Goal: Information Seeking & Learning: Compare options

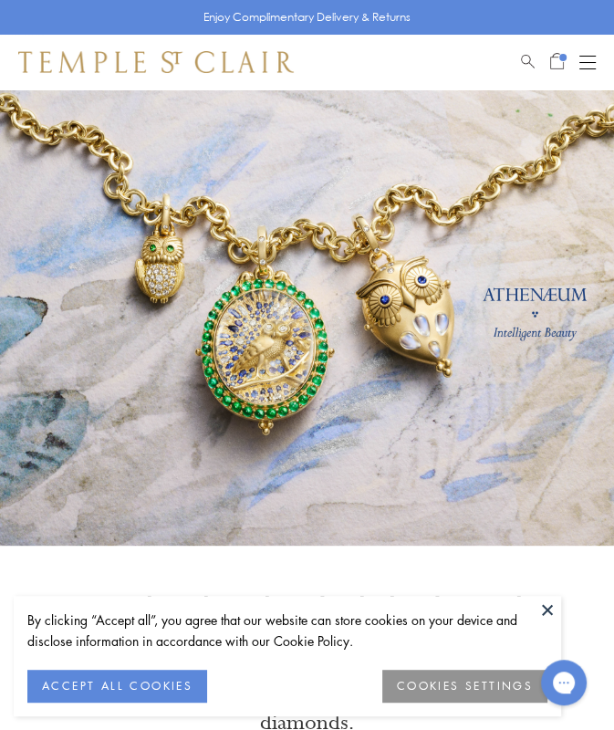
click at [528, 61] on span "Search" at bounding box center [528, 59] width 14 height 16
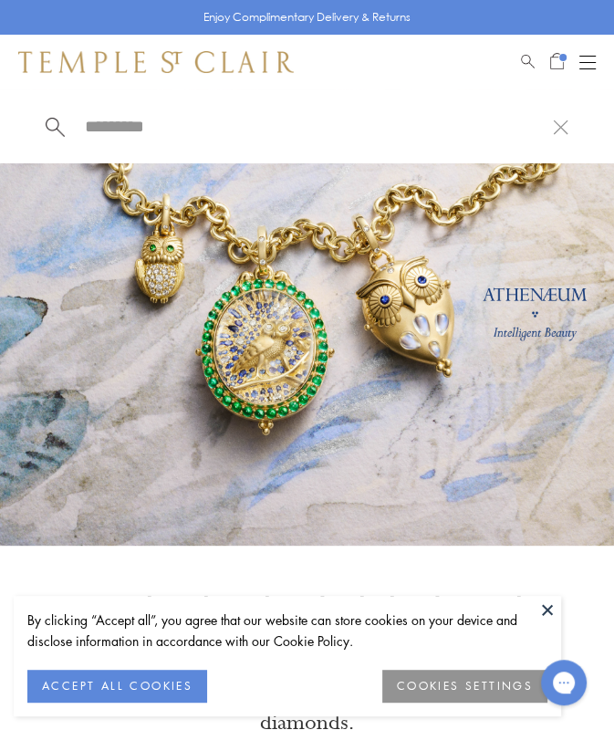
paste input "**********"
type input "**********"
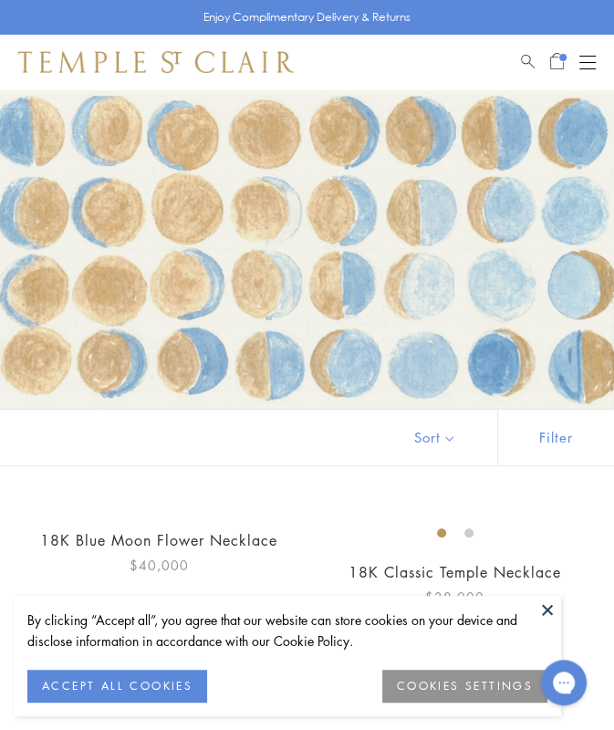
scroll to position [266, 0]
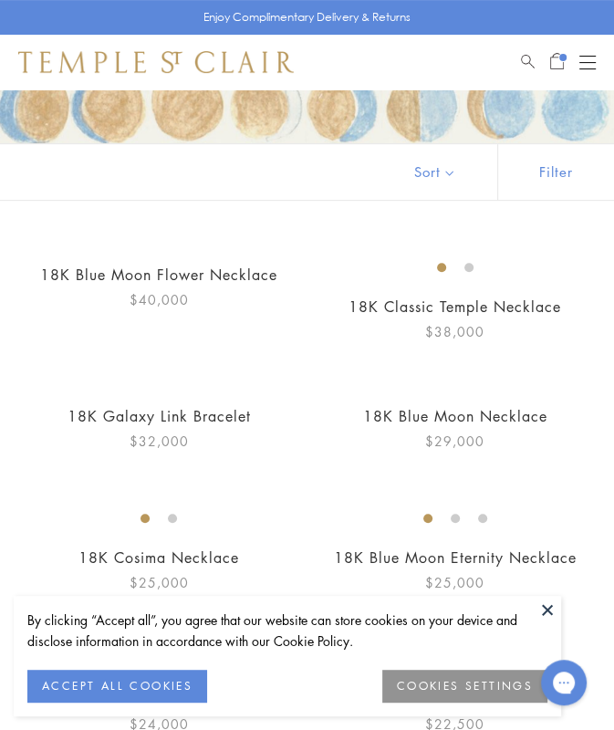
click at [0, 0] on img at bounding box center [0, 0] width 0 height 0
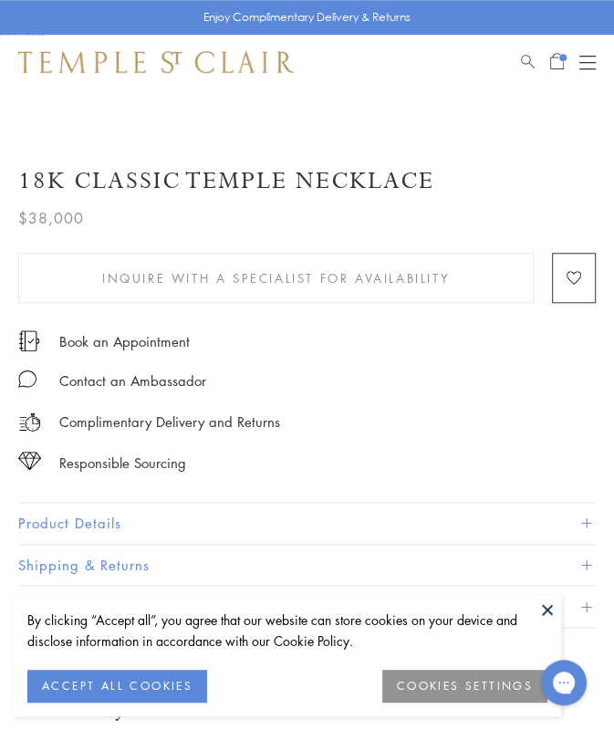
scroll to position [798, 0]
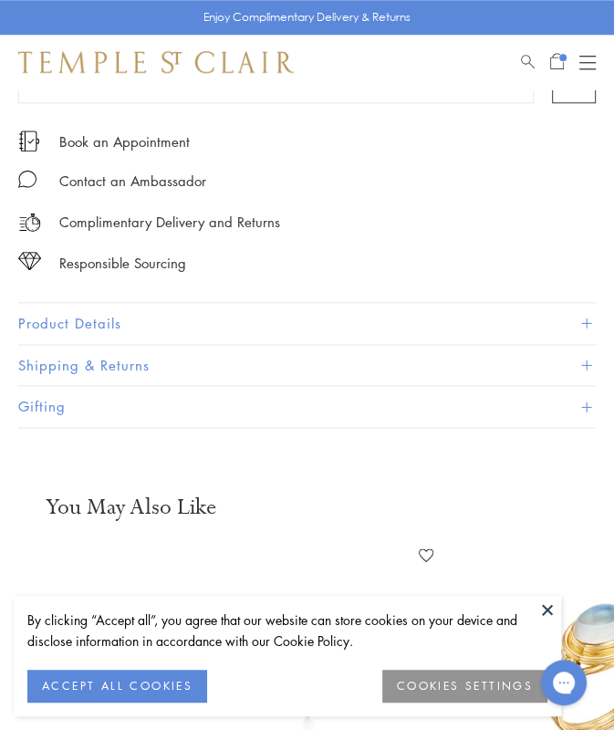
click at [278, 324] on button "Product Details" at bounding box center [307, 323] width 578 height 41
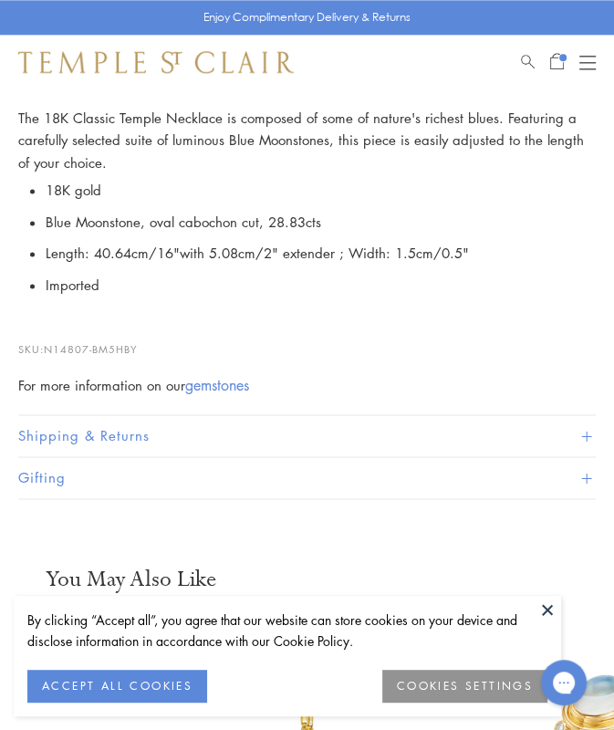
scroll to position [1052, 0]
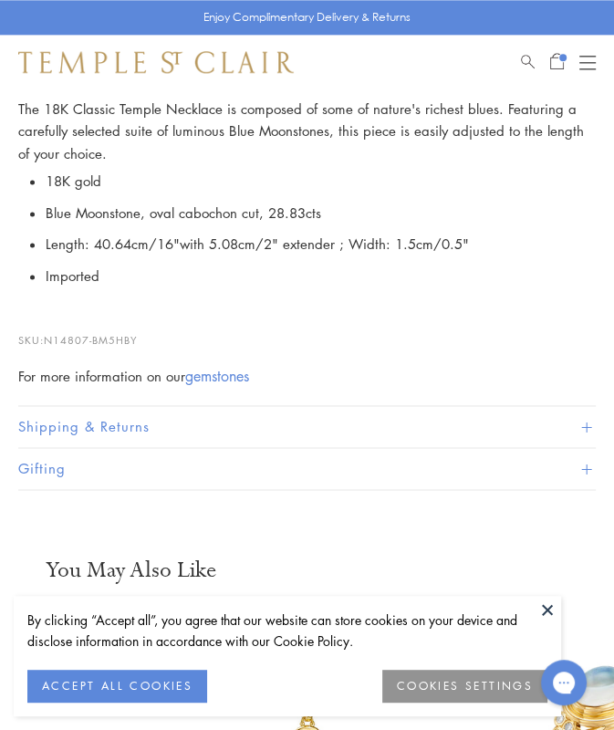
drag, startPoint x: 153, startPoint y: 330, endPoint x: 47, endPoint y: 332, distance: 105.9
click at [47, 332] on p "SKU: N14807-BM5HBY" at bounding box center [307, 331] width 578 height 35
copy p "N14807-BM5HBY"
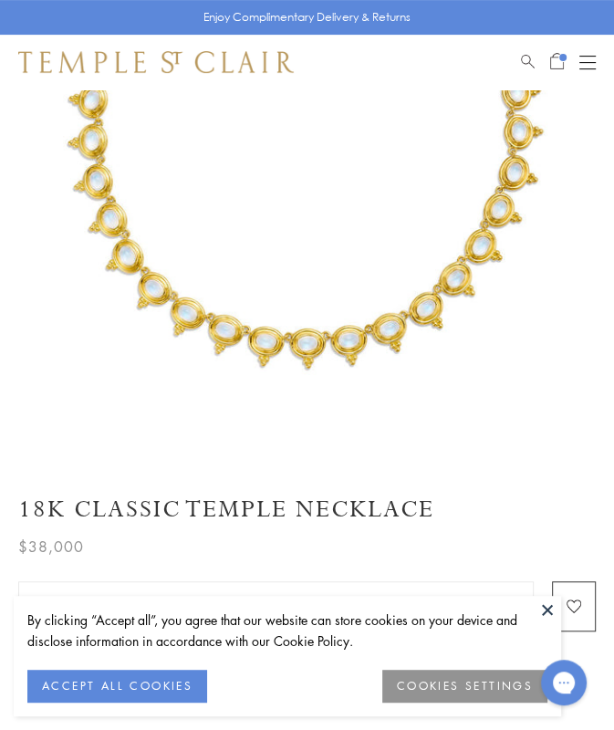
scroll to position [221, 0]
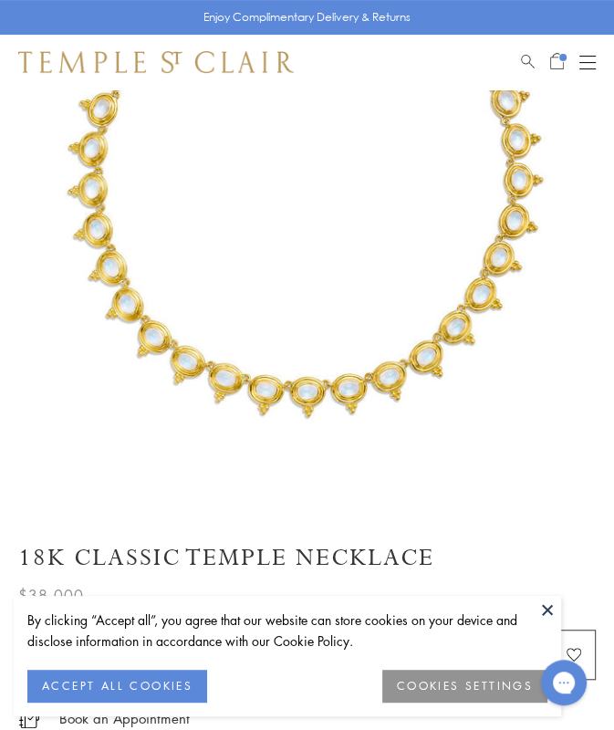
click at [536, 55] on div at bounding box center [542, 62] width 43 height 22
click at [530, 55] on span "Search" at bounding box center [528, 59] width 14 height 16
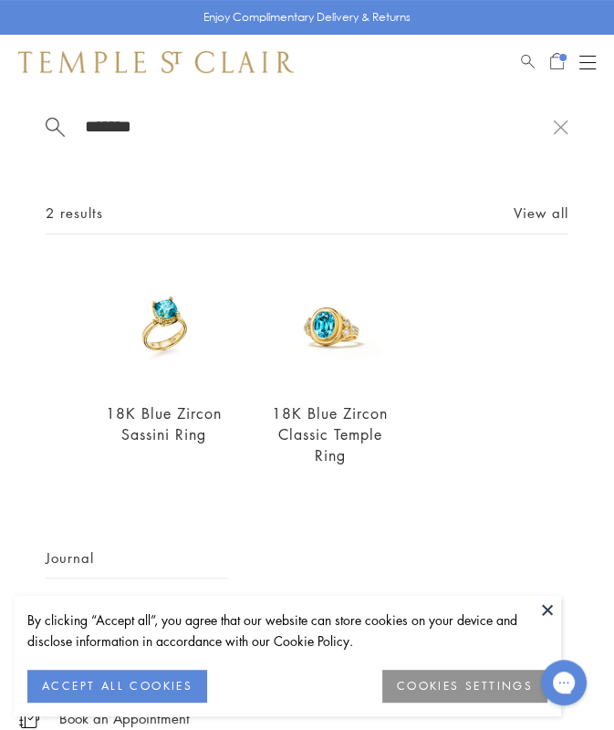
click at [124, 123] on input "******" at bounding box center [318, 126] width 470 height 21
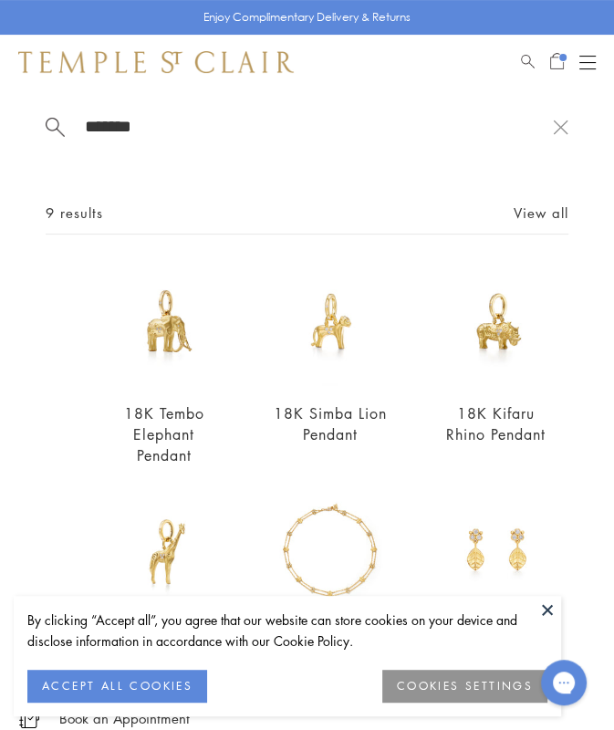
scroll to position [176, 0]
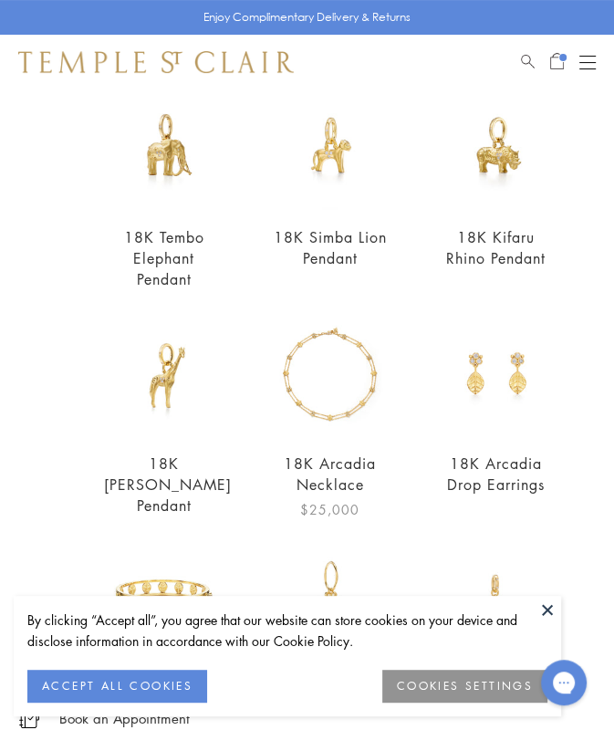
type input "*******"
click at [337, 391] on img at bounding box center [330, 376] width 121 height 121
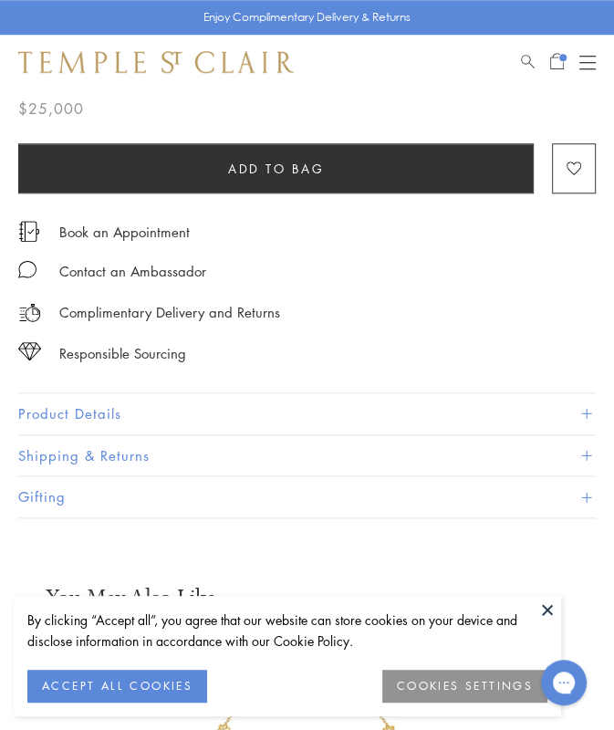
scroll to position [690, 0]
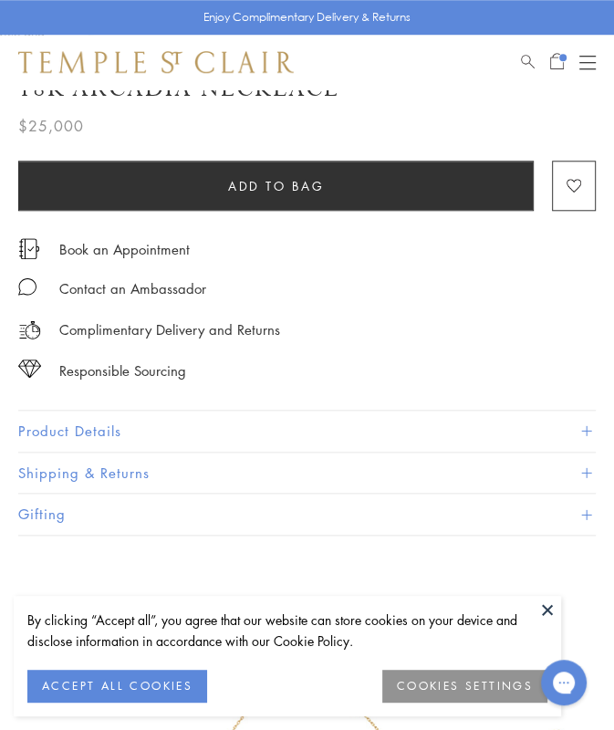
click at [326, 410] on div "Product Details Perfect for any mythical situation you may find yourself in, th…" at bounding box center [307, 431] width 578 height 43
click at [322, 417] on button "Product Details" at bounding box center [307, 431] width 578 height 41
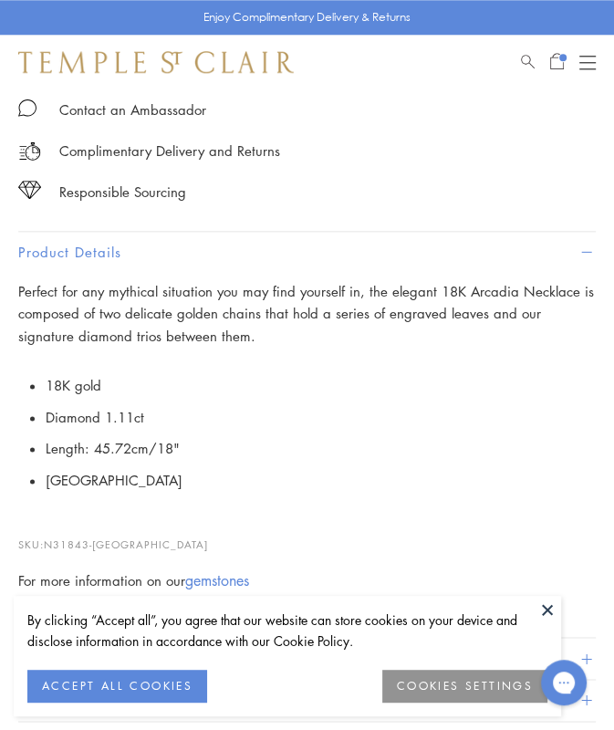
scroll to position [869, 0]
click at [106, 538] on span "N31843-[GEOGRAPHIC_DATA]" at bounding box center [126, 545] width 164 height 14
click at [106, 538] on span "N31843-ARCADIA" at bounding box center [126, 545] width 164 height 14
click at [226, 521] on p "SKU: N31843-ARCADIA" at bounding box center [307, 536] width 578 height 35
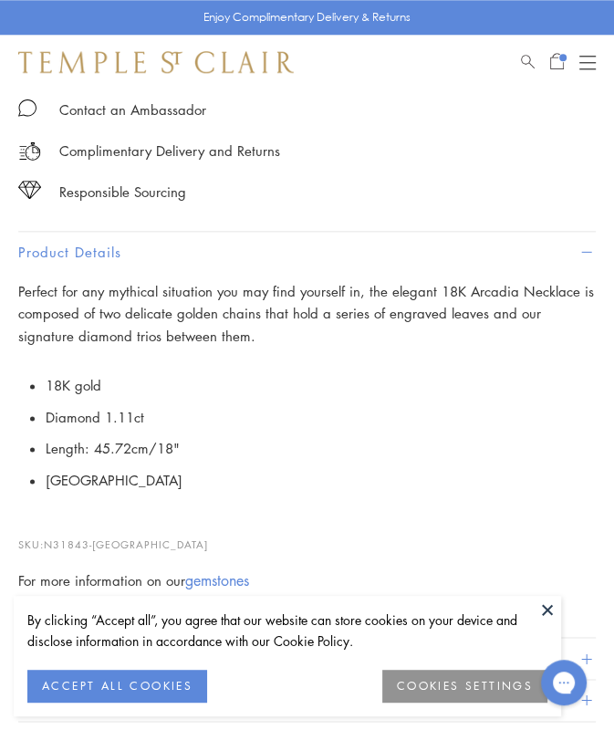
click at [532, 64] on span "Search" at bounding box center [528, 59] width 14 height 16
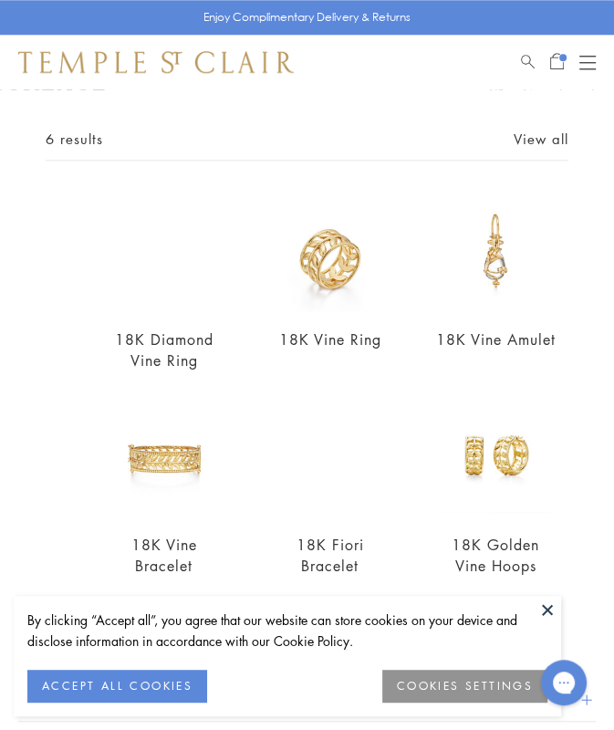
scroll to position [55, 0]
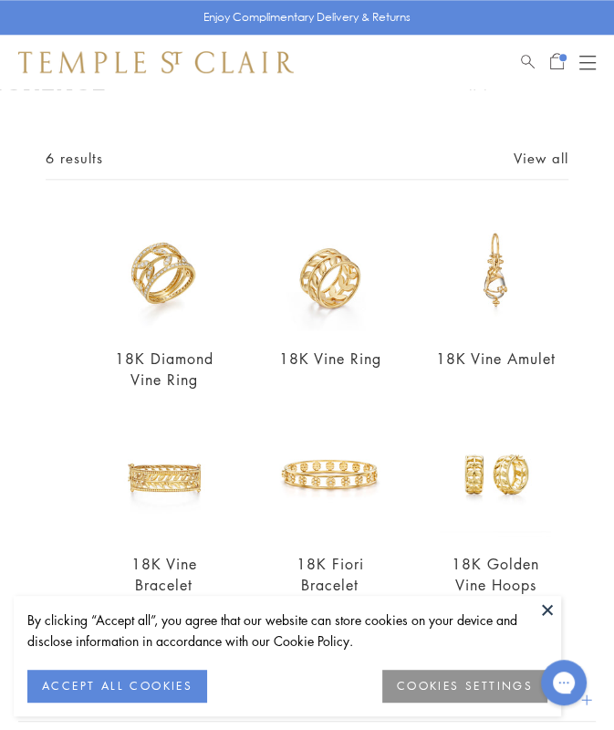
type input "****"
click at [539, 142] on div "**** 6 results View all 18K Diamond Vine Ring $8,500 18K Vine Ring $3,700 18K V…" at bounding box center [307, 386] width 614 height 595
click at [538, 154] on link "View all" at bounding box center [541, 158] width 55 height 20
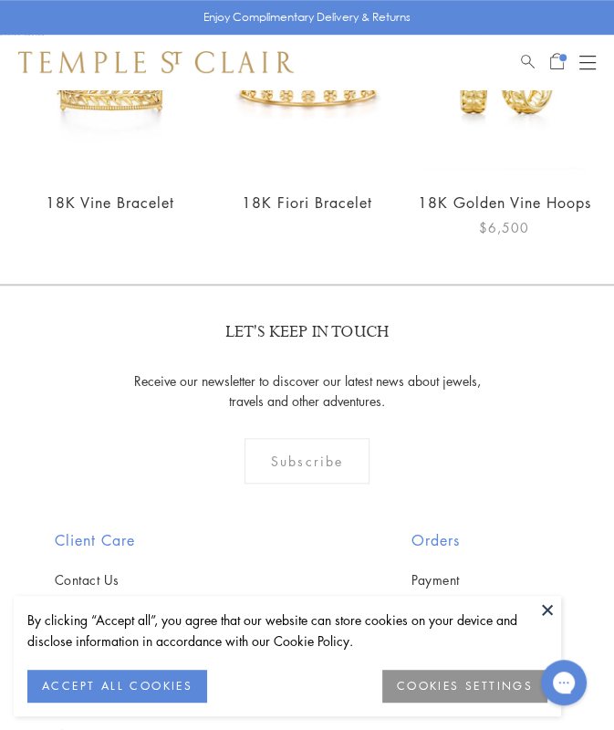
scroll to position [548, 0]
click at [526, 57] on span "Search" at bounding box center [528, 59] width 14 height 16
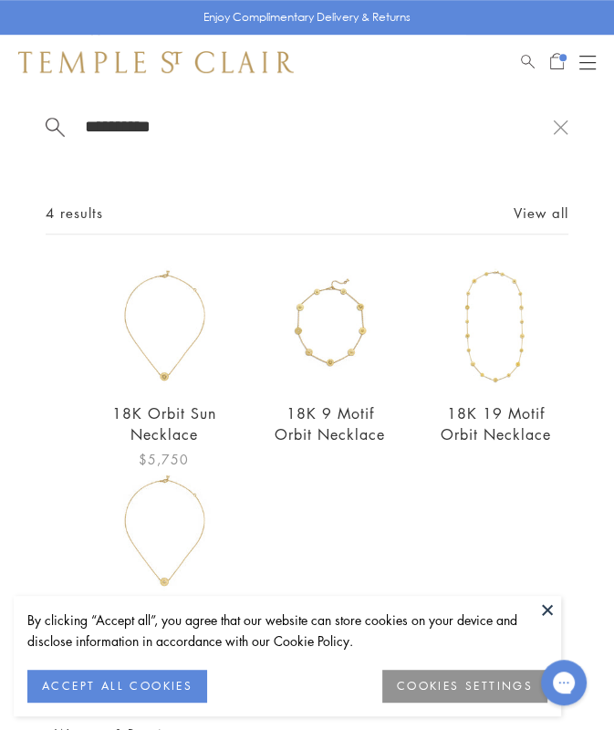
type input "**********"
click at [173, 357] on img at bounding box center [164, 326] width 121 height 121
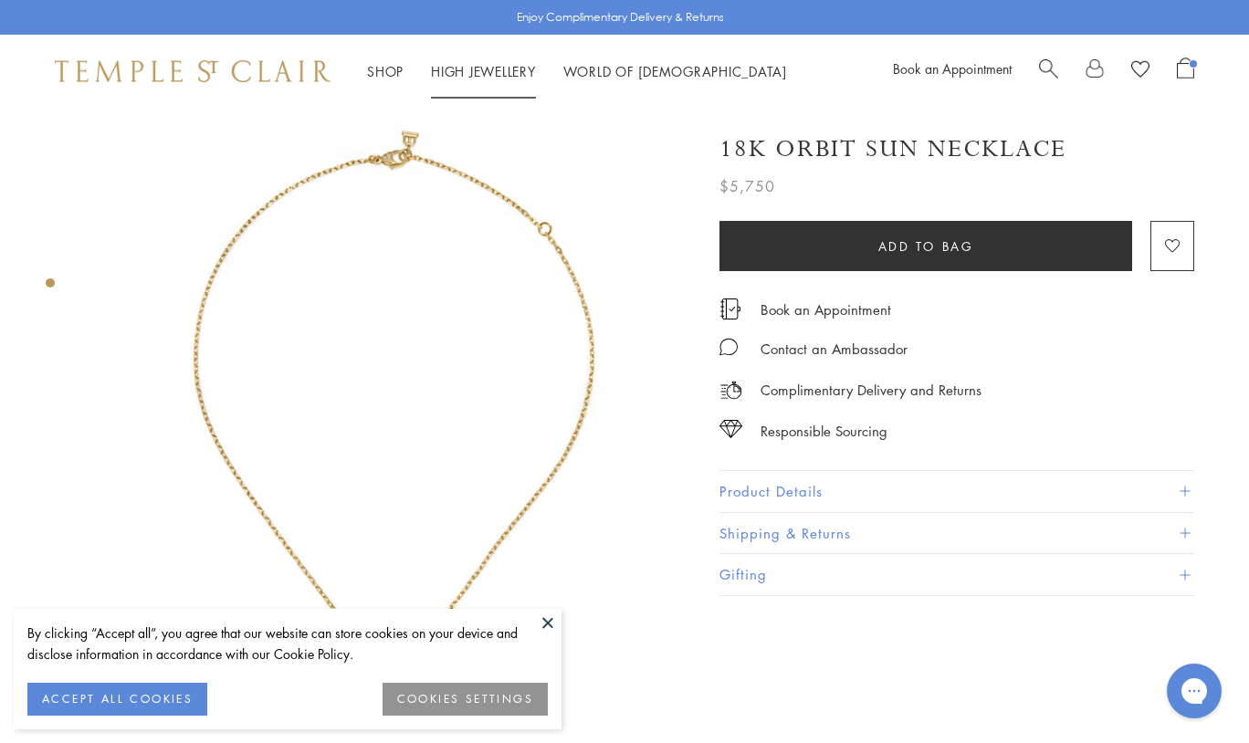
click at [480, 62] on li "High Jewellery High Jewellery" at bounding box center [483, 71] width 105 height 23
click at [485, 69] on link "High Jewellery High Jewellery" at bounding box center [483, 71] width 105 height 18
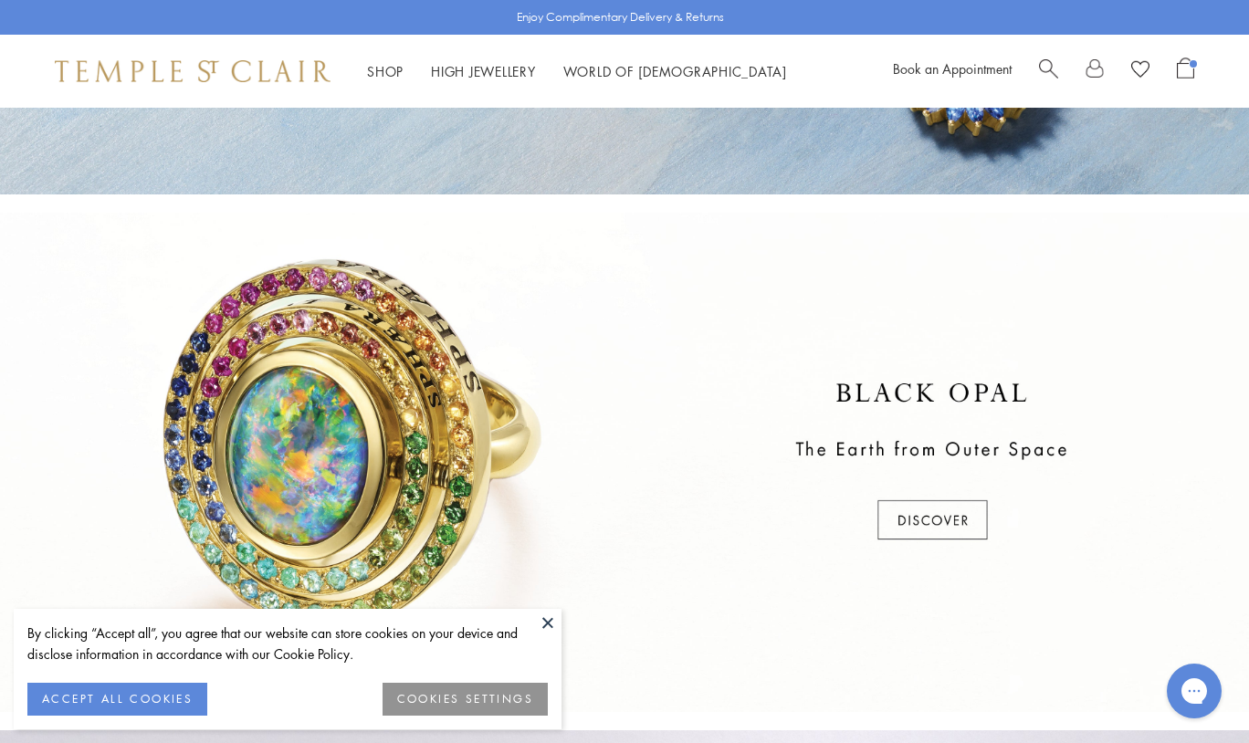
scroll to position [526, 0]
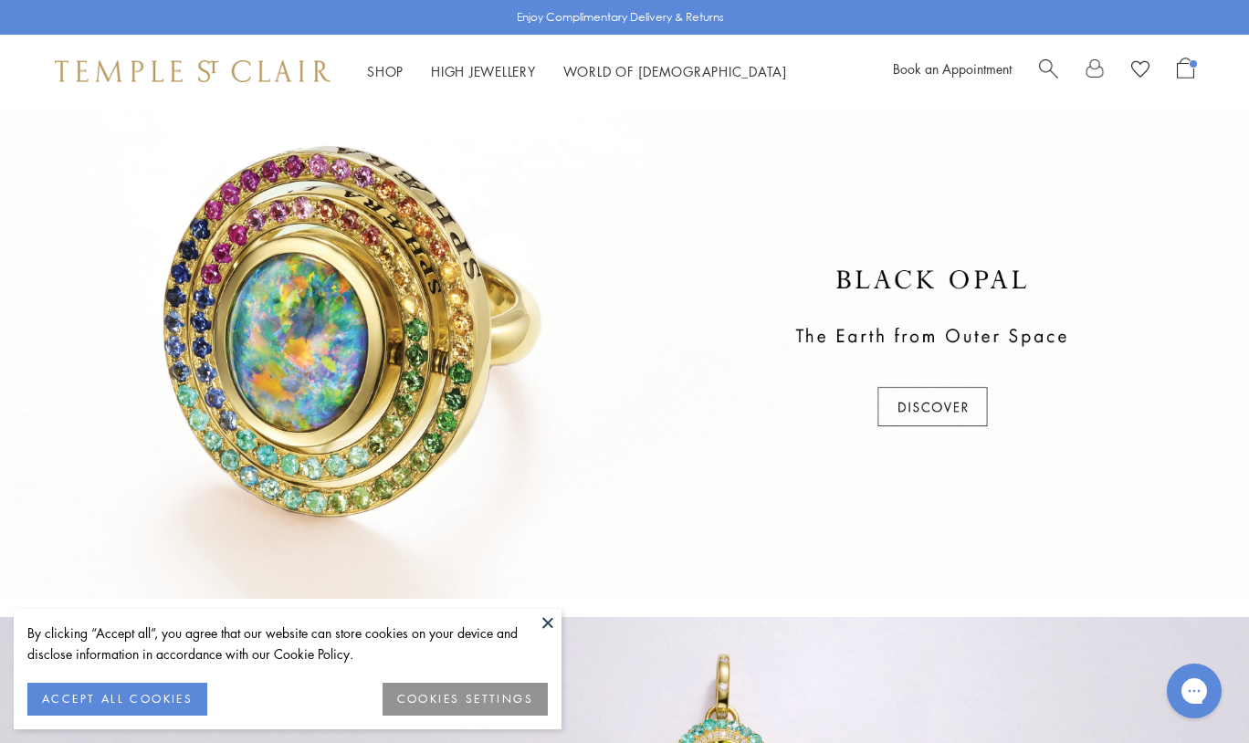
click at [602, 274] on div at bounding box center [624, 349] width 1249 height 499
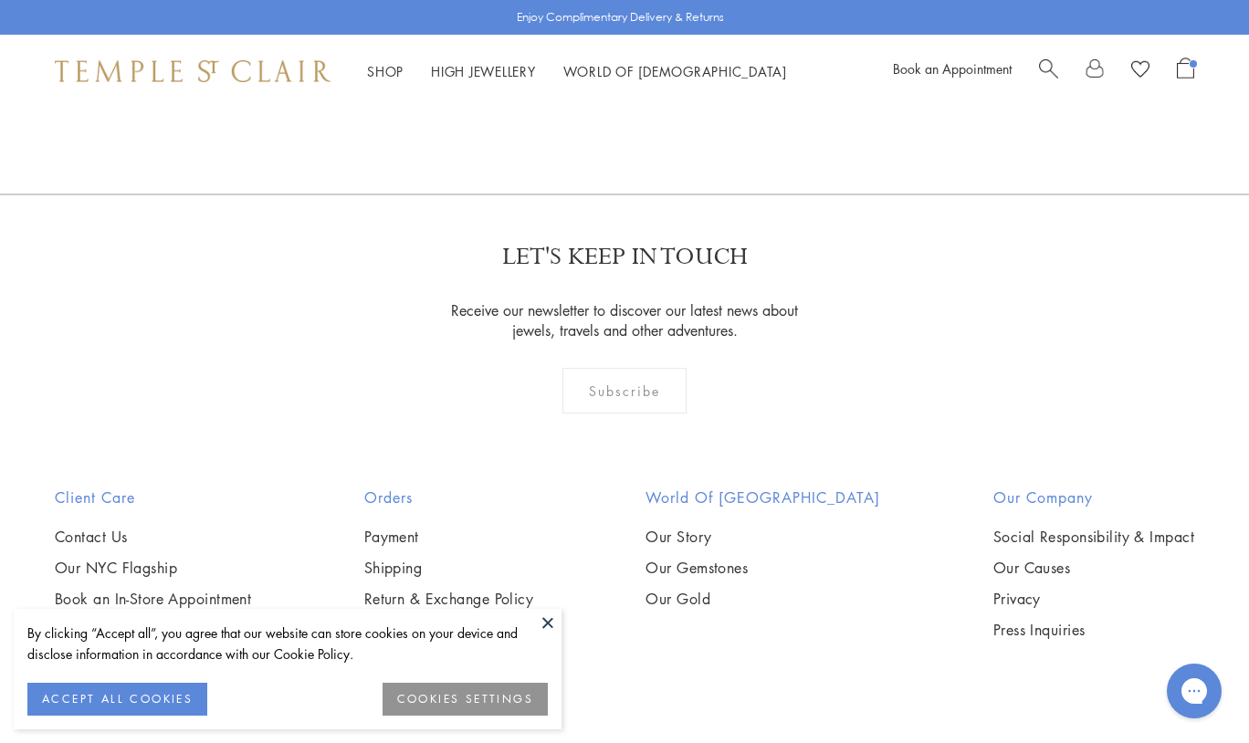
scroll to position [1636, 0]
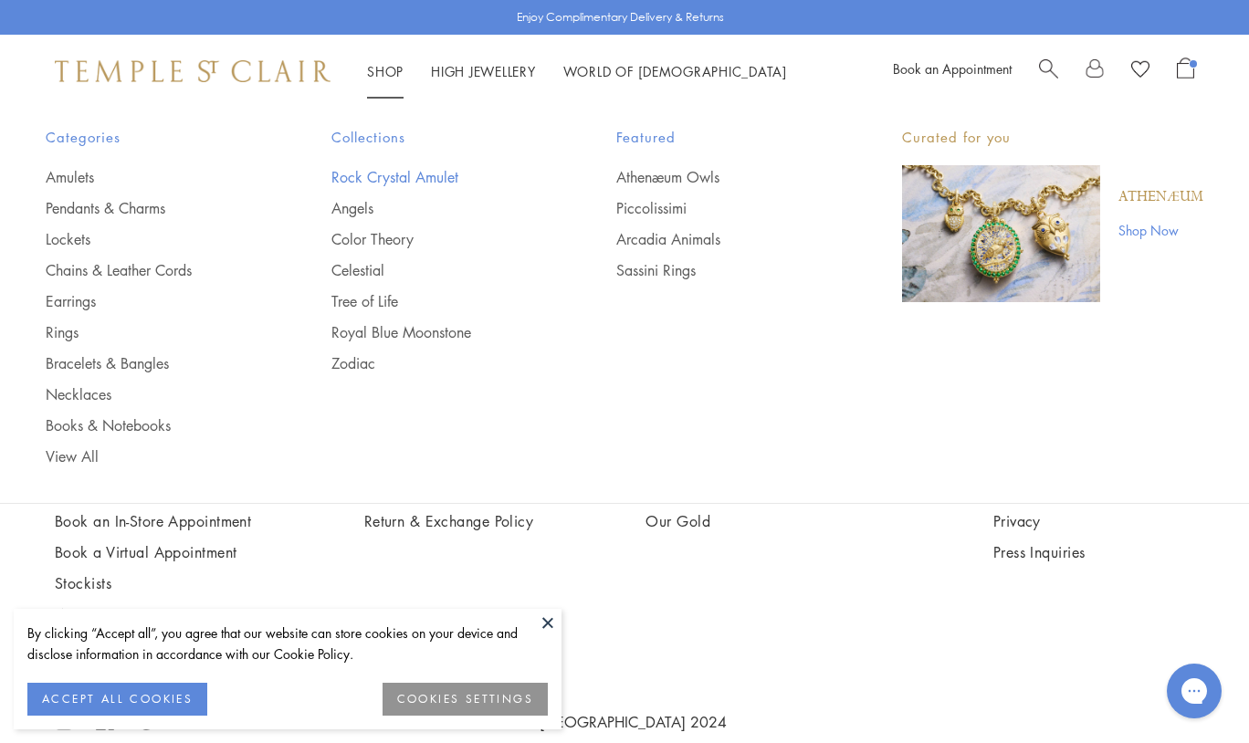
click at [368, 179] on link "Rock Crystal Amulet" at bounding box center [437, 177] width 213 height 20
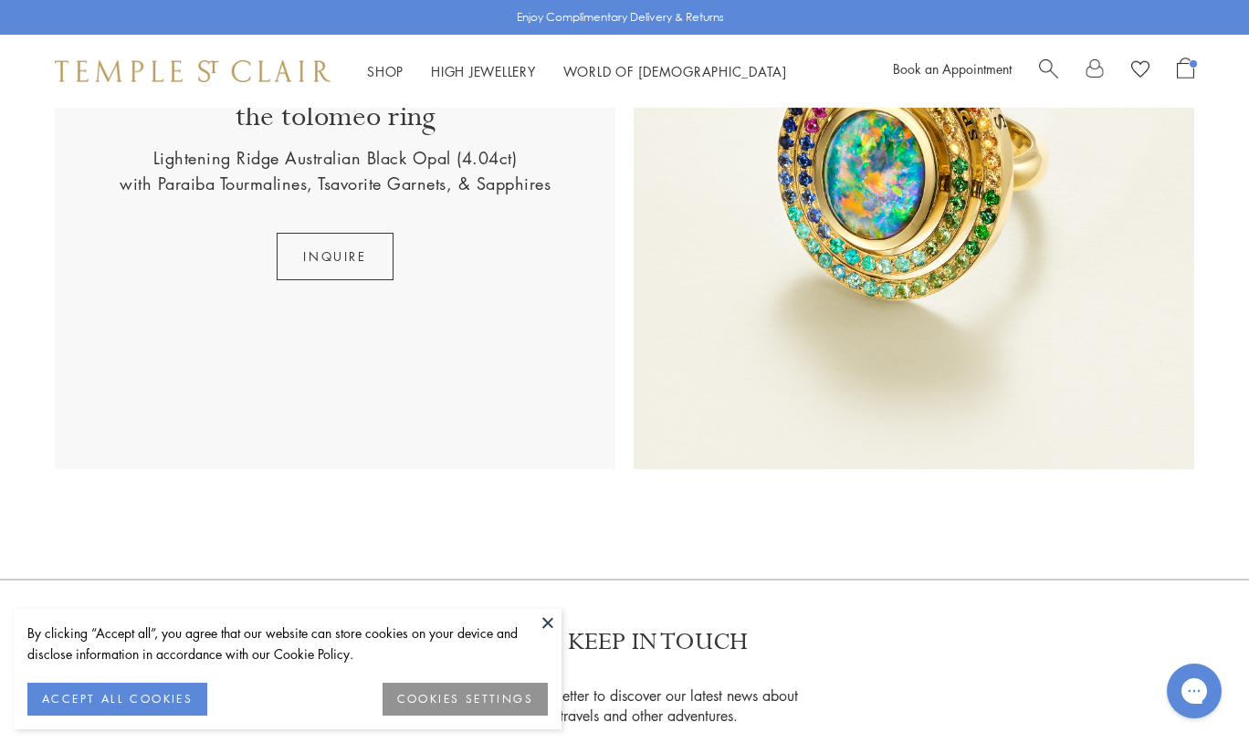
scroll to position [624, 0]
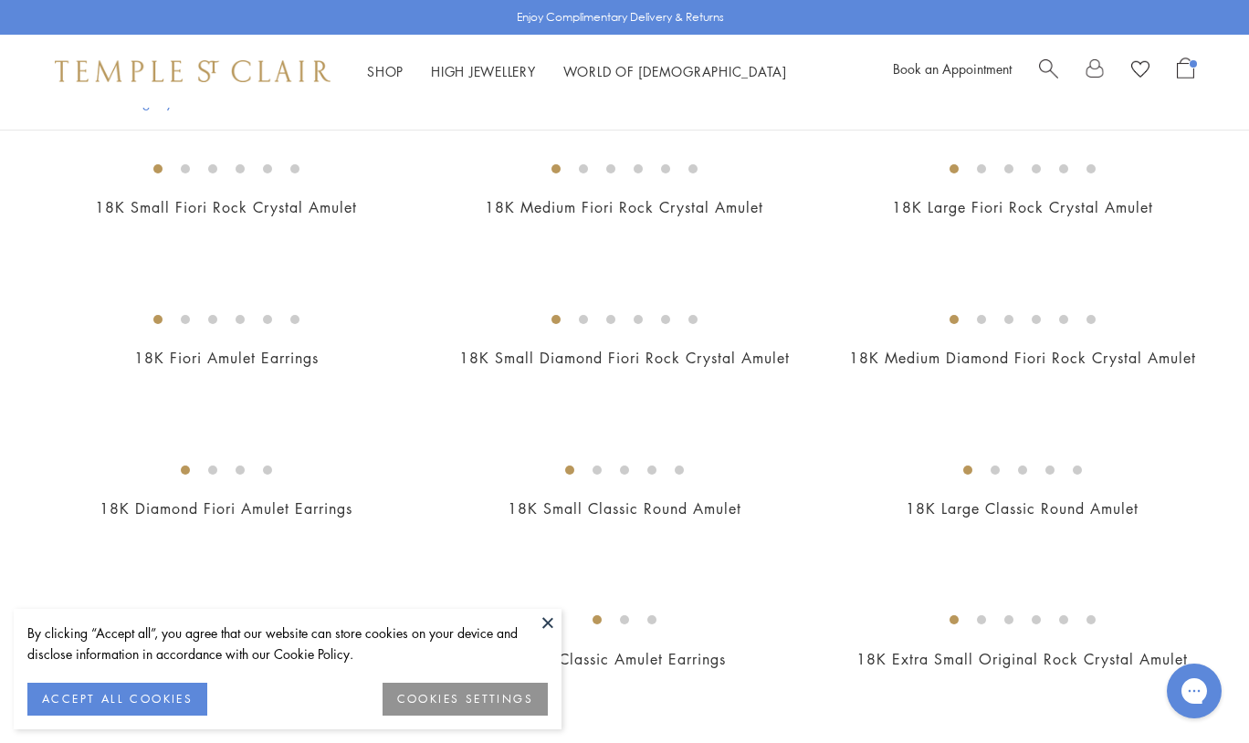
scroll to position [490, 0]
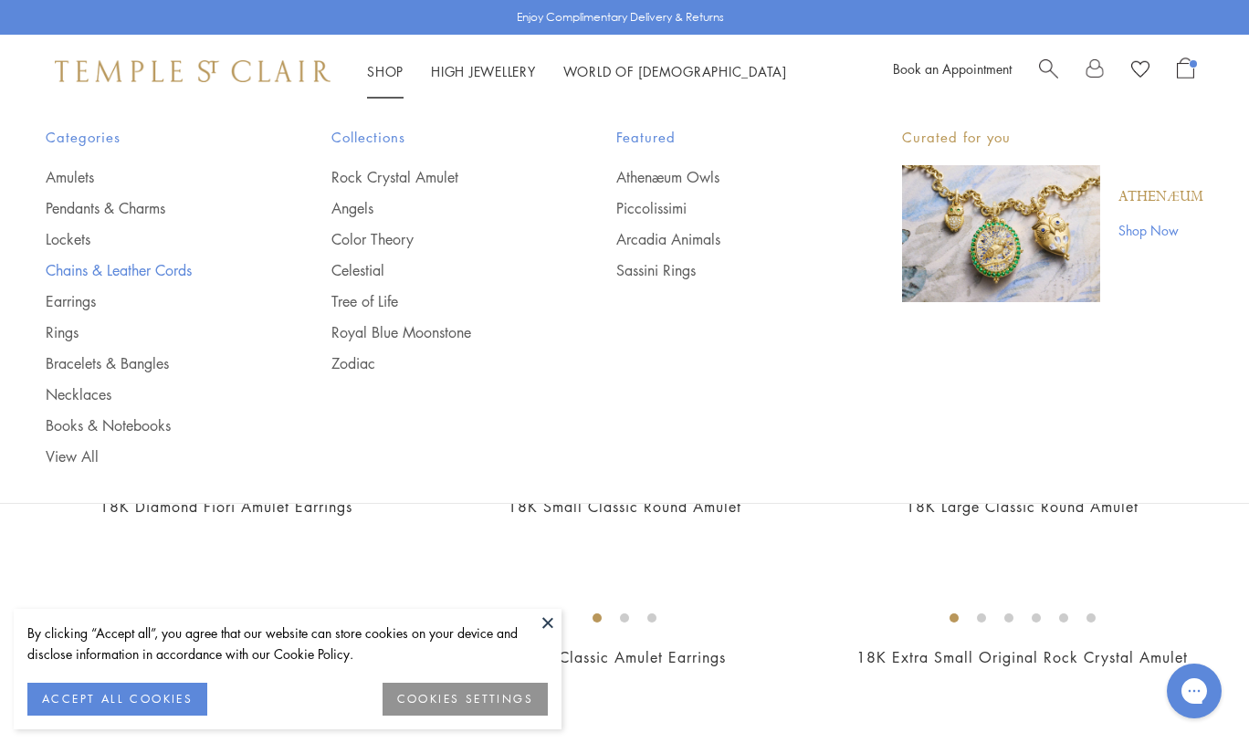
click at [142, 263] on link "Chains & Leather Cords" at bounding box center [152, 270] width 213 height 20
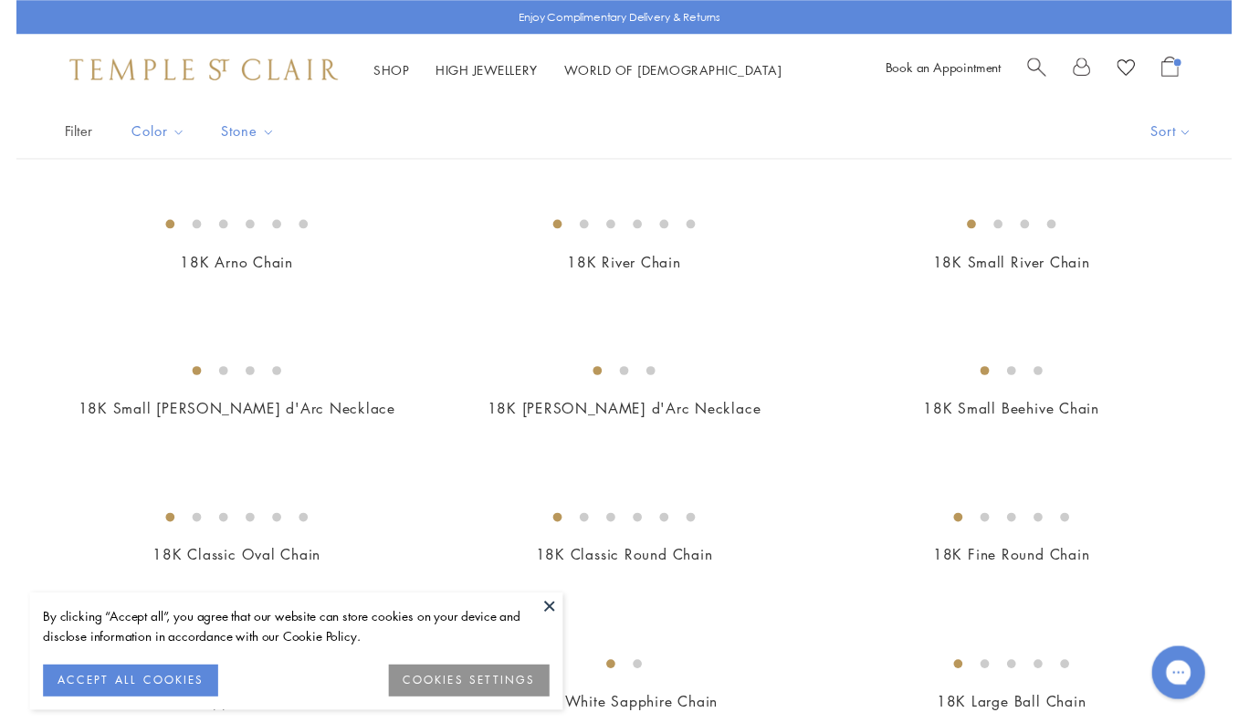
scroll to position [170, 0]
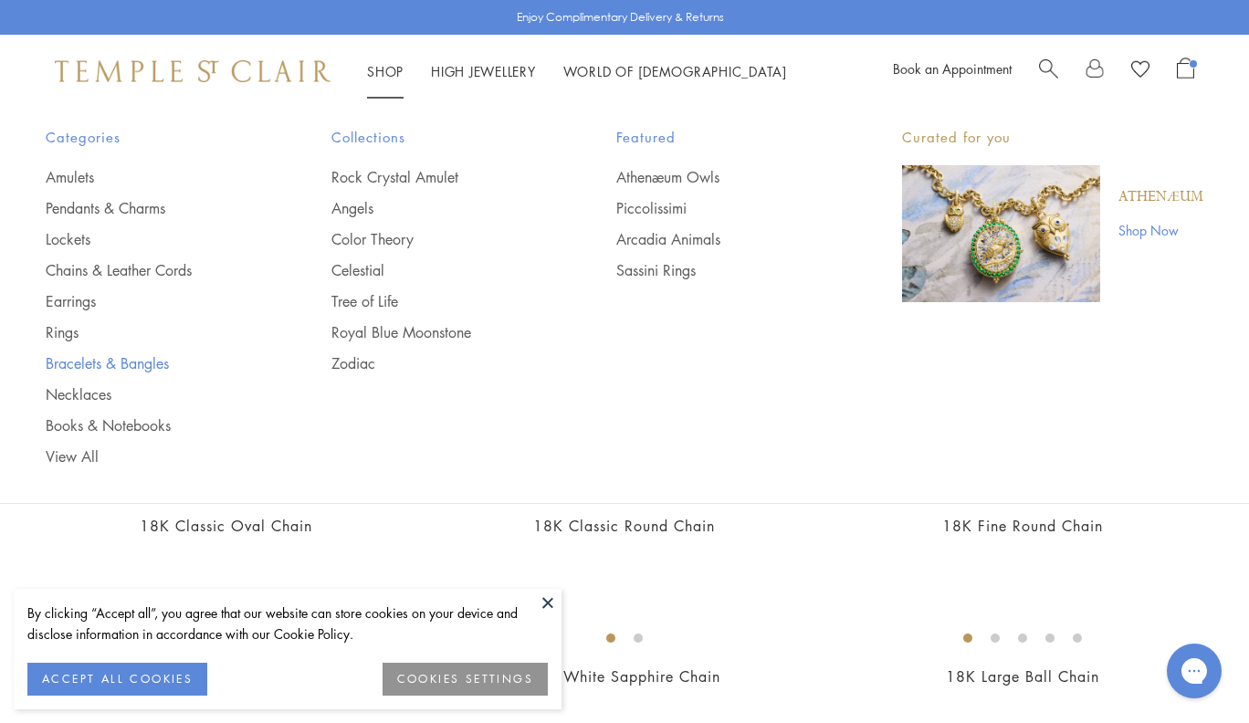
click at [98, 364] on link "Bracelets & Bangles" at bounding box center [152, 363] width 213 height 20
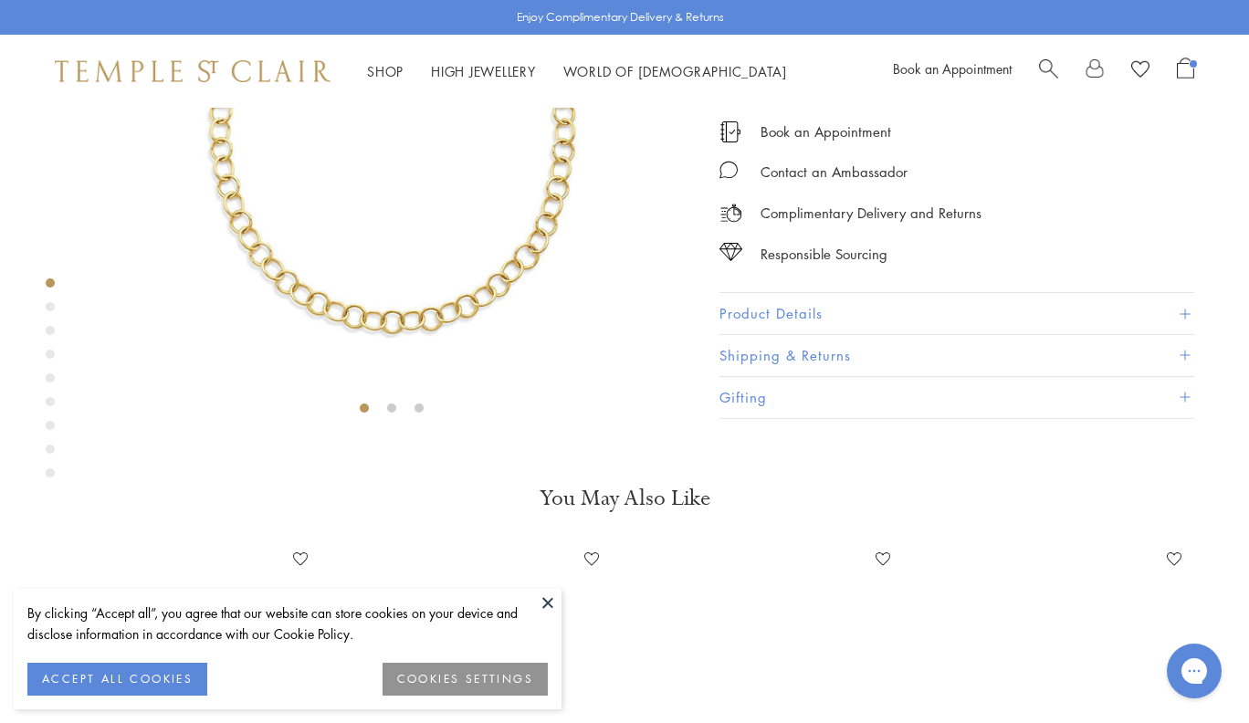
scroll to position [288, 0]
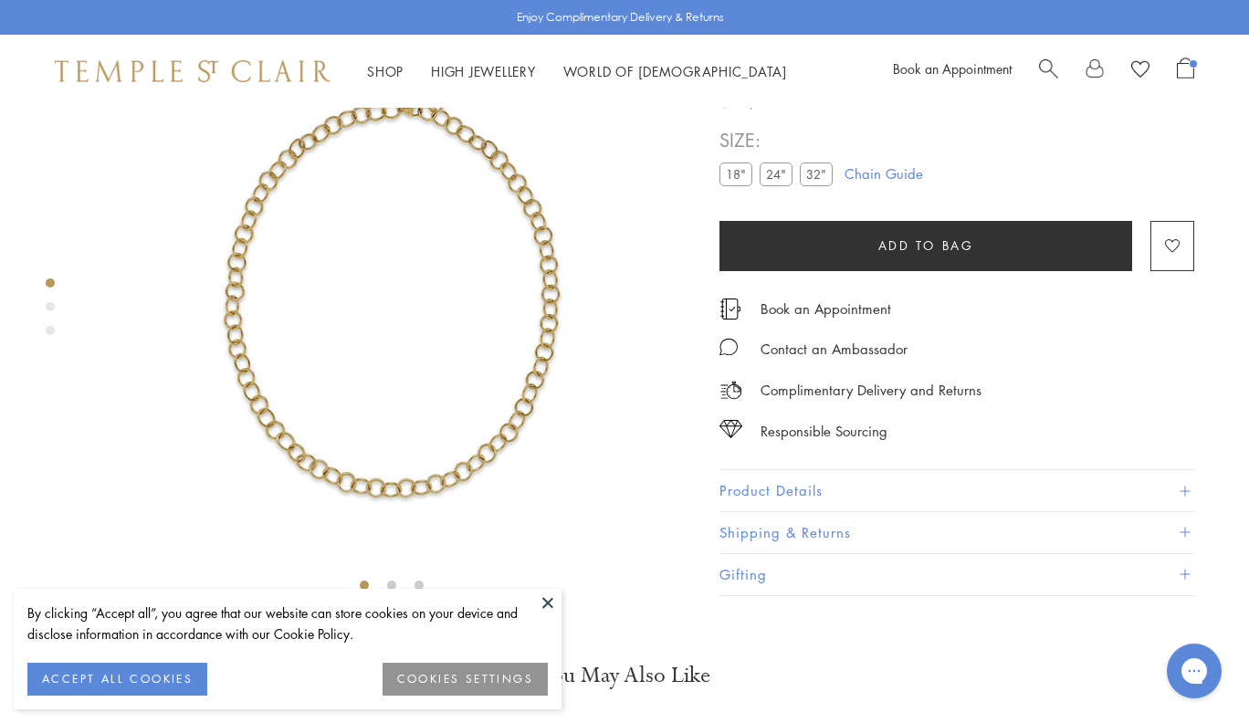
click at [783, 512] on button "Product Details" at bounding box center [956, 491] width 475 height 41
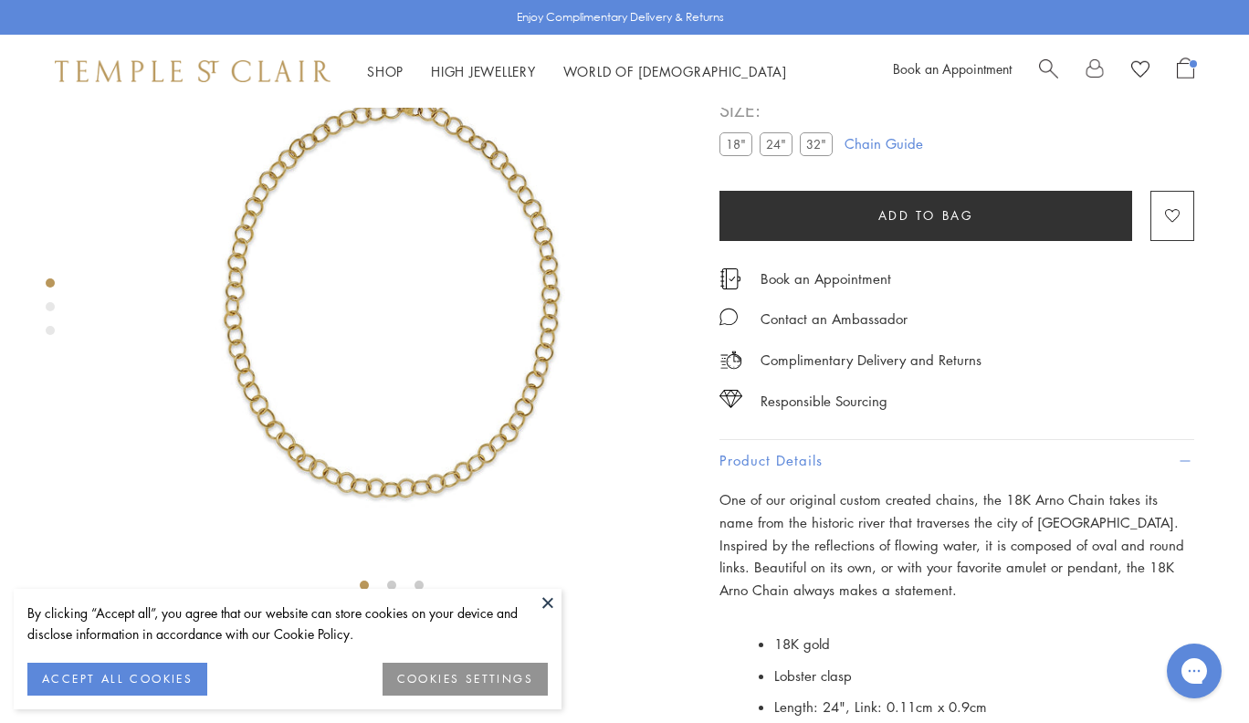
scroll to position [442, 0]
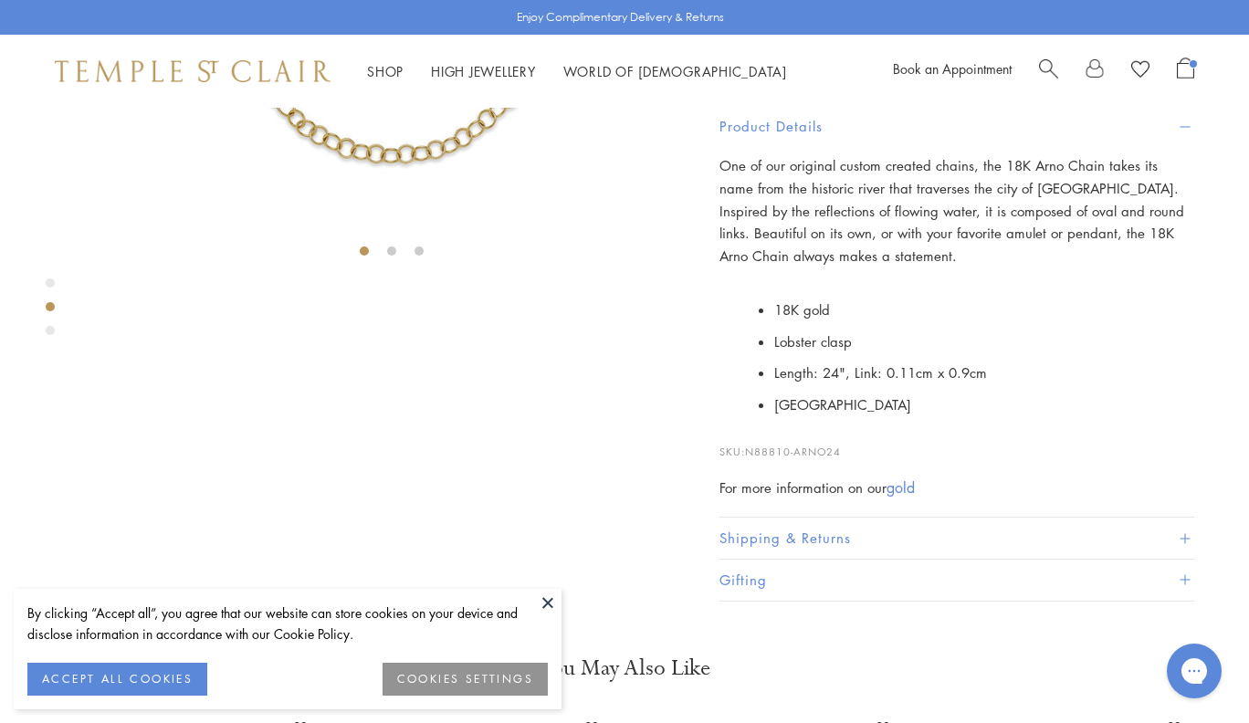
drag, startPoint x: 853, startPoint y: 572, endPoint x: 748, endPoint y: 577, distance: 105.1
click at [748, 460] on p "SKU: N88810-ARNO24" at bounding box center [956, 442] width 475 height 35
copy p "N88810-ARNO24"
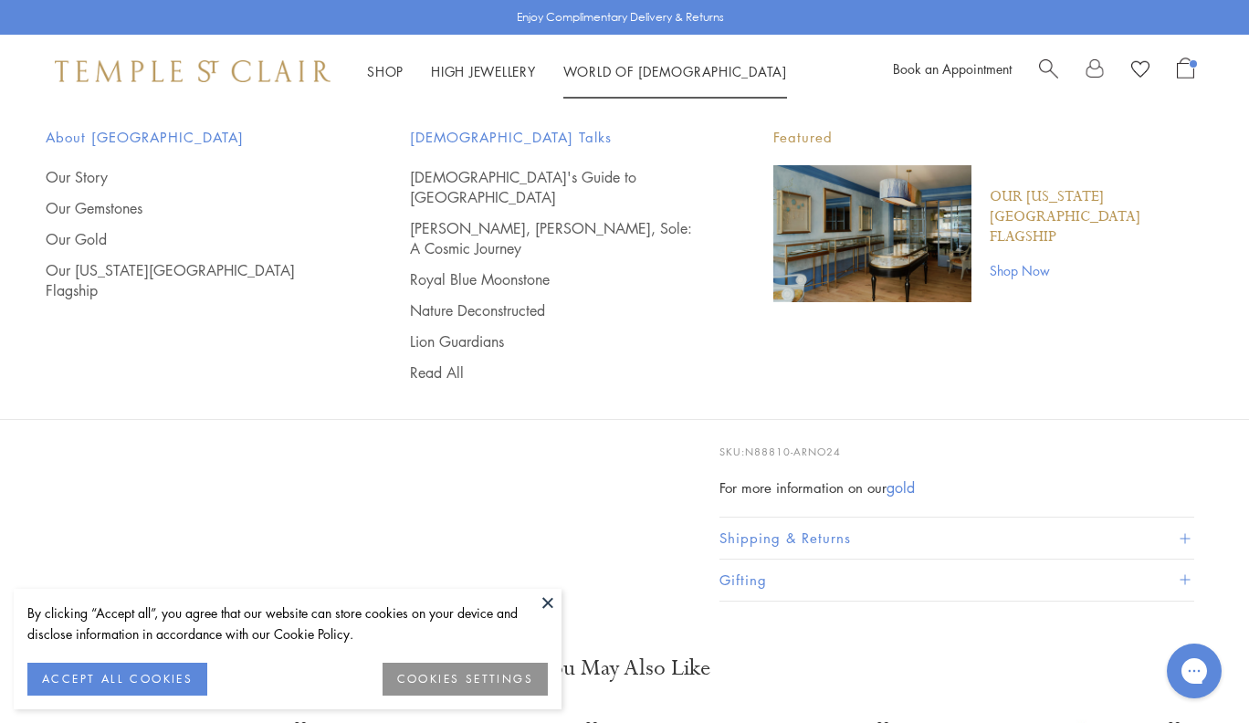
click at [1055, 68] on span "Search" at bounding box center [1048, 67] width 19 height 19
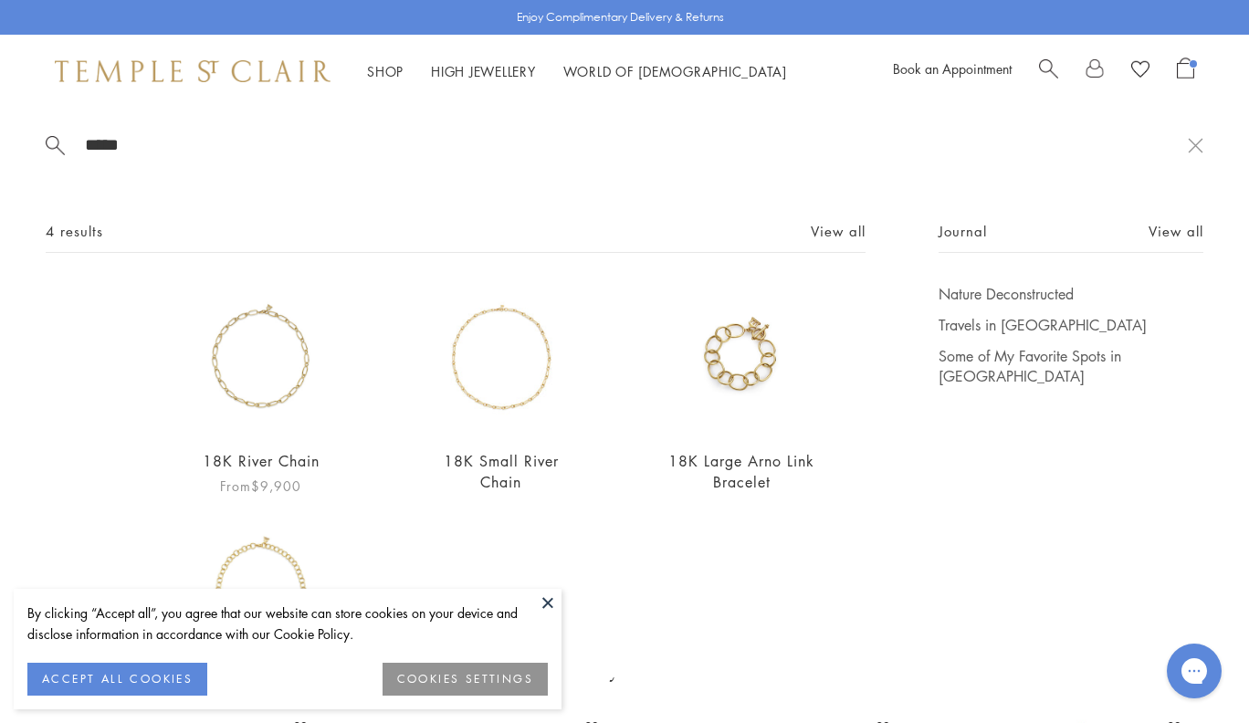
type input "*****"
click at [269, 378] on img at bounding box center [260, 358] width 149 height 149
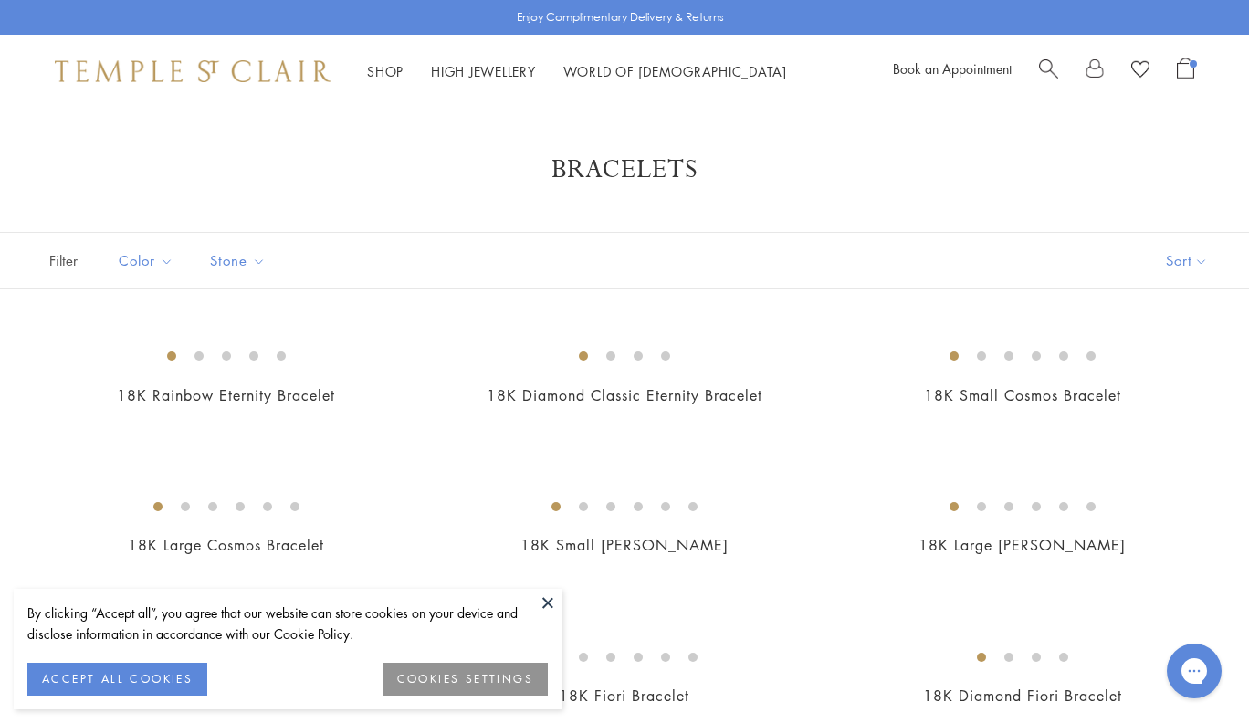
click at [1042, 55] on div "Shop Shop Categories Amulets Pendants & Charms Lockets Chains & Leather Cords E…" at bounding box center [624, 71] width 1249 height 73
click at [1044, 66] on span "Search" at bounding box center [1048, 67] width 19 height 19
type input "****"
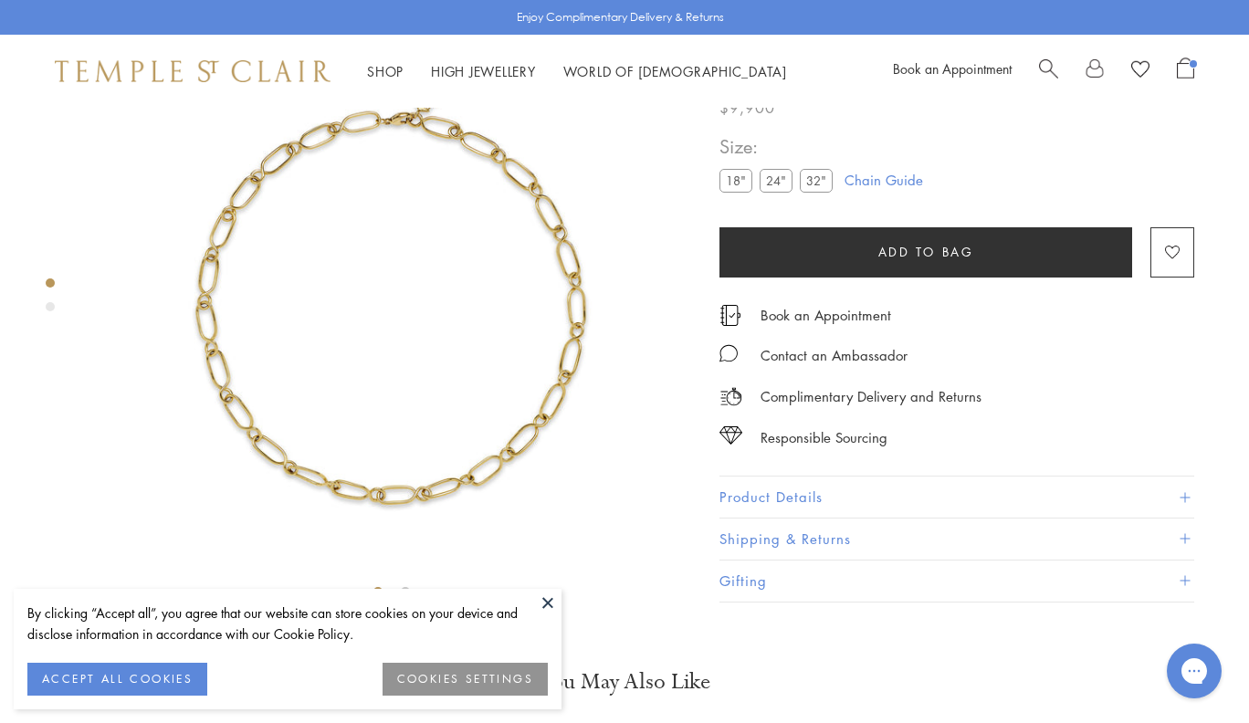
scroll to position [108, 0]
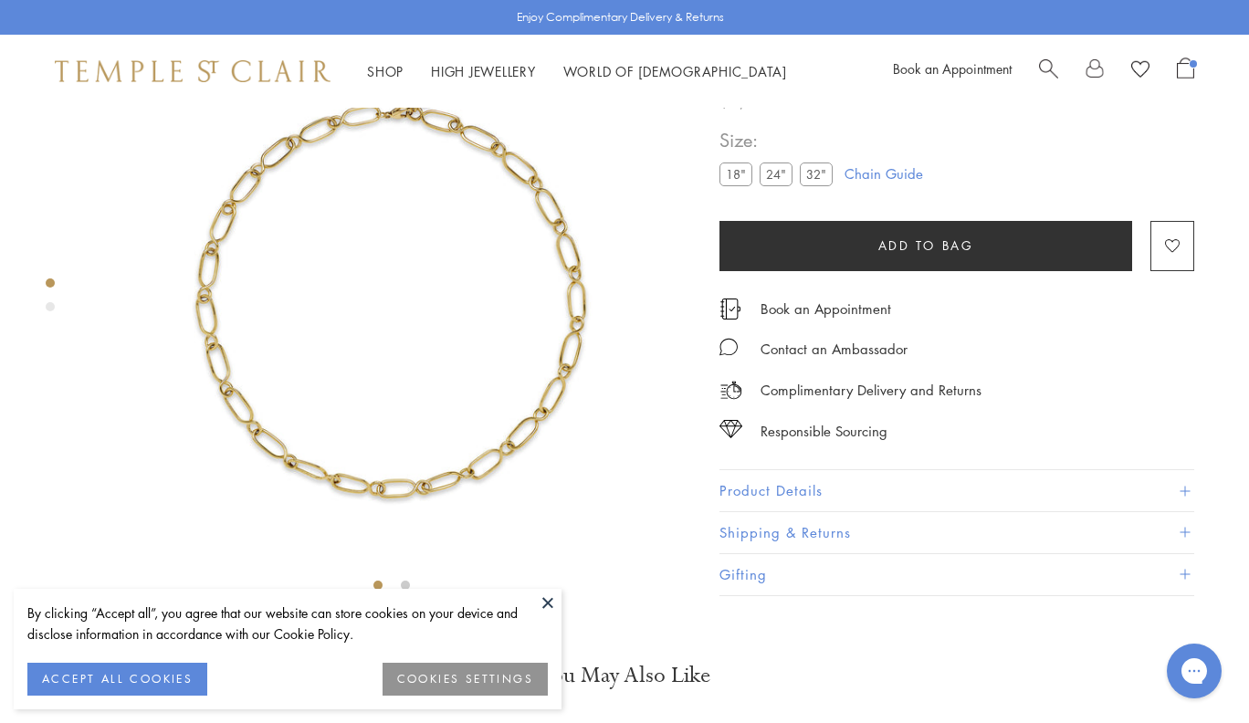
click at [775, 186] on label "24"" at bounding box center [776, 174] width 33 height 23
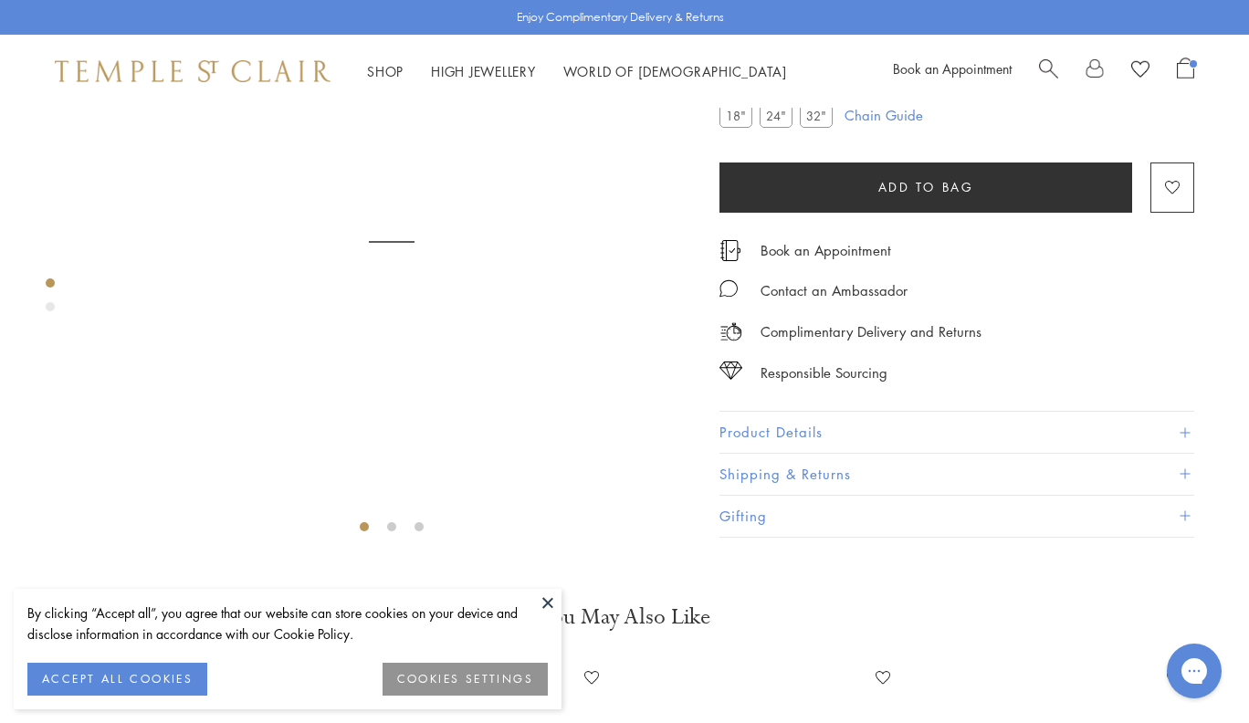
scroll to position [110, 0]
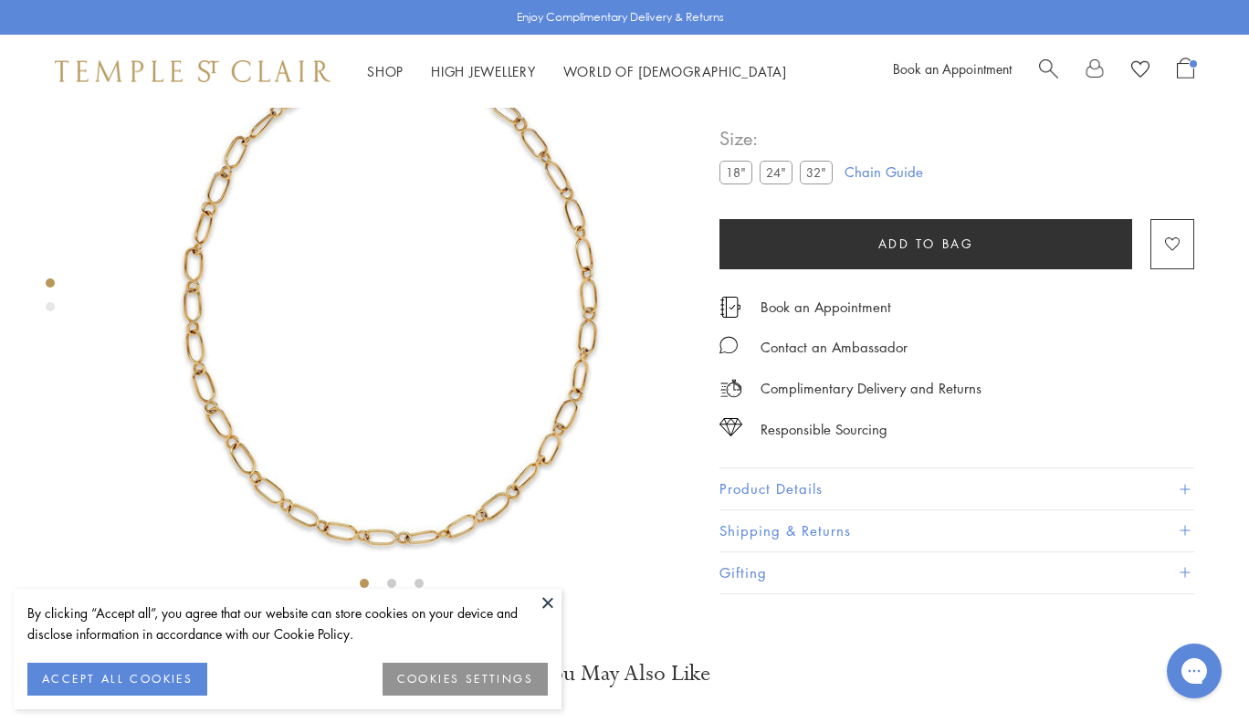
click at [1047, 66] on span "Search" at bounding box center [1048, 67] width 19 height 19
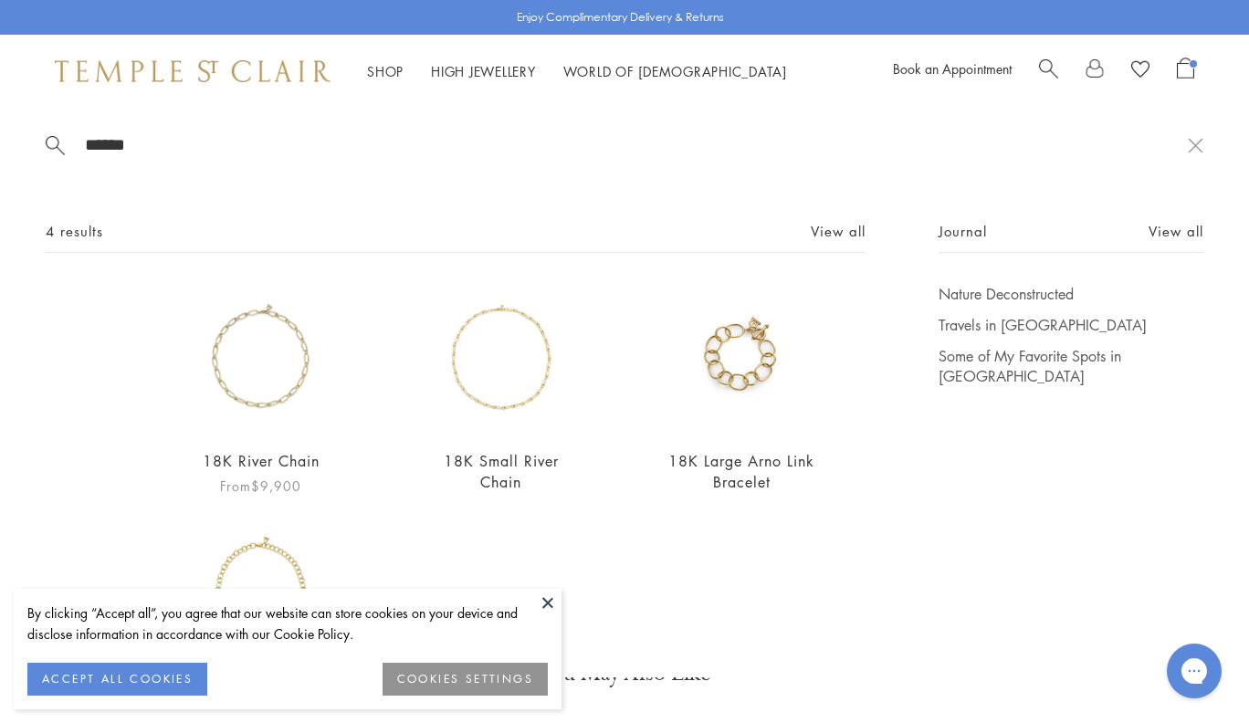
type input "*****"
click at [287, 375] on img at bounding box center [260, 358] width 149 height 149
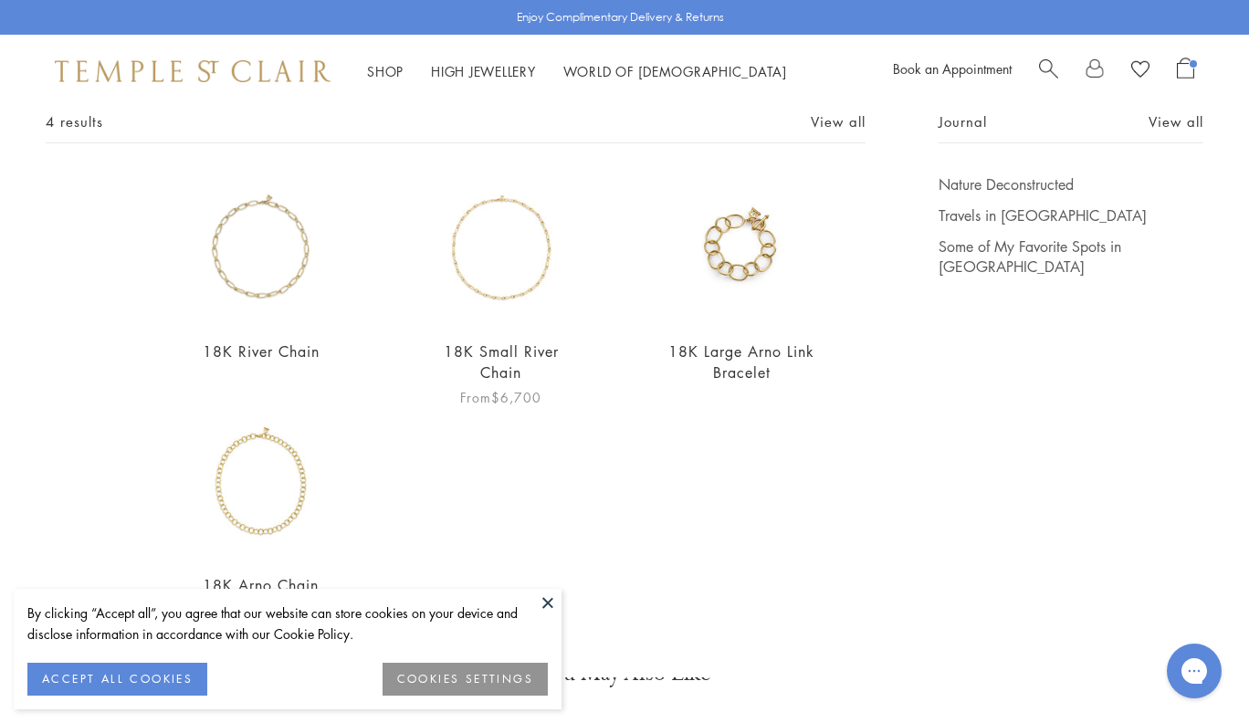
scroll to position [114, 0]
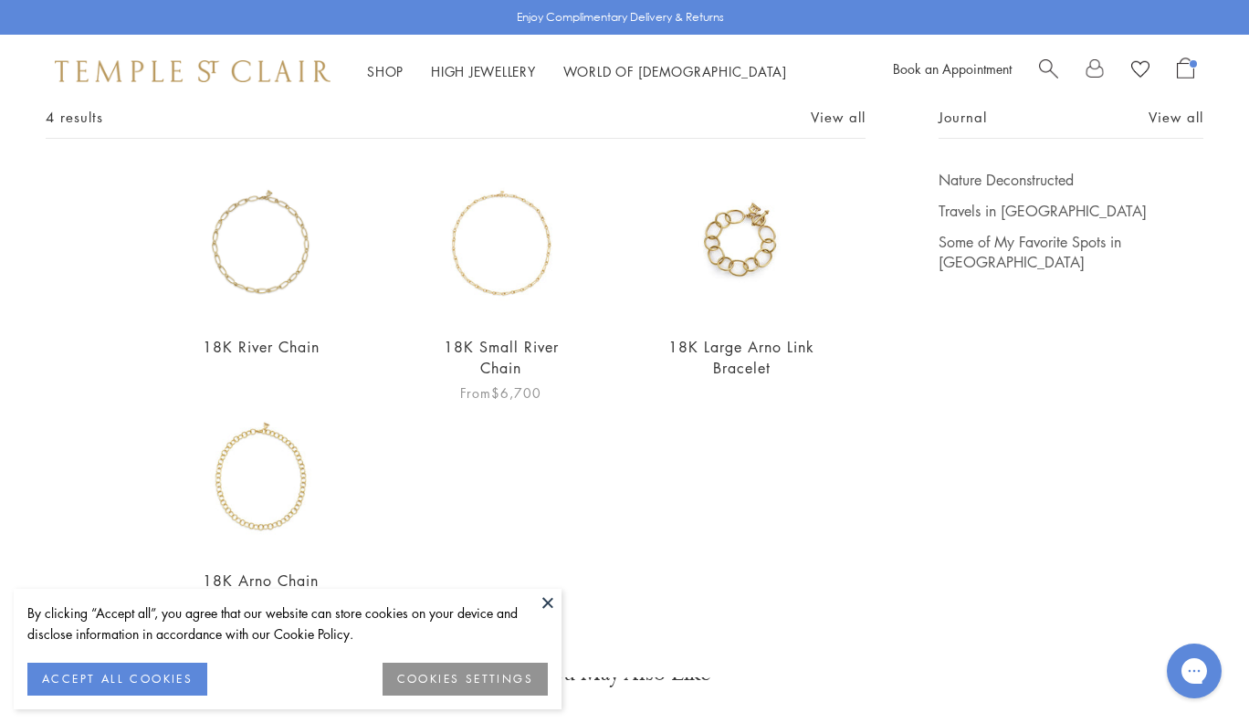
click at [517, 289] on img at bounding box center [500, 244] width 149 height 149
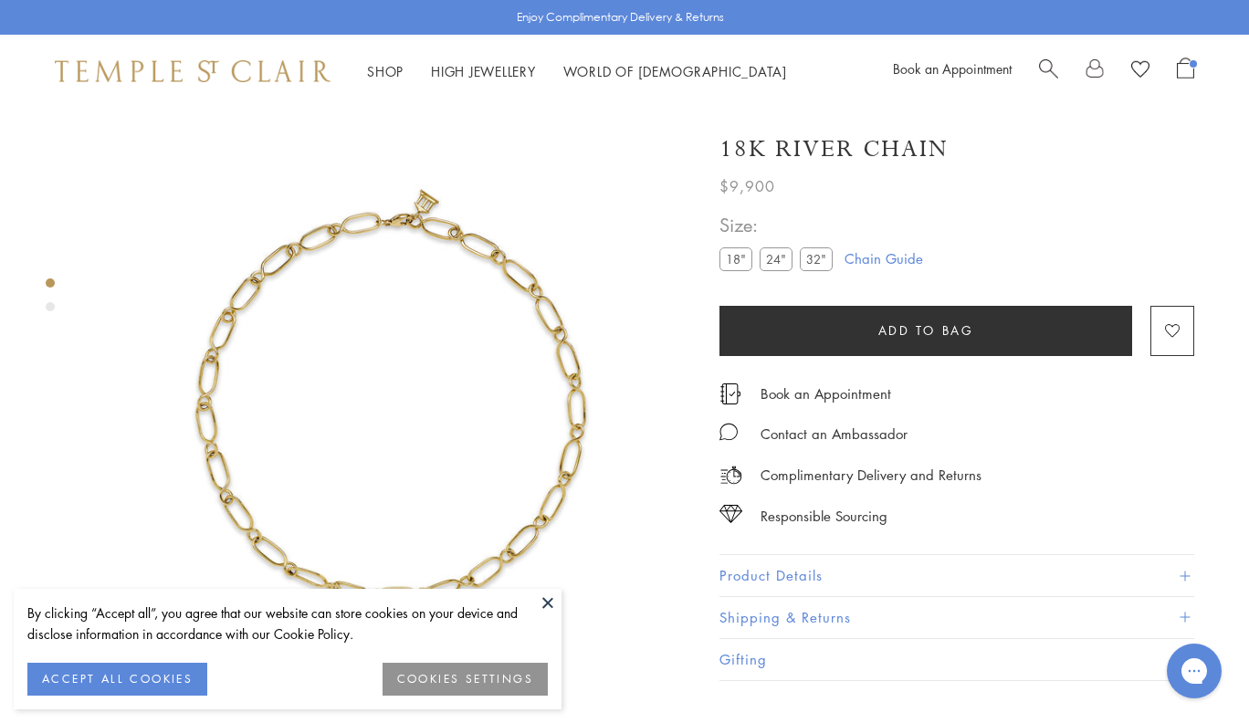
scroll to position [108, 0]
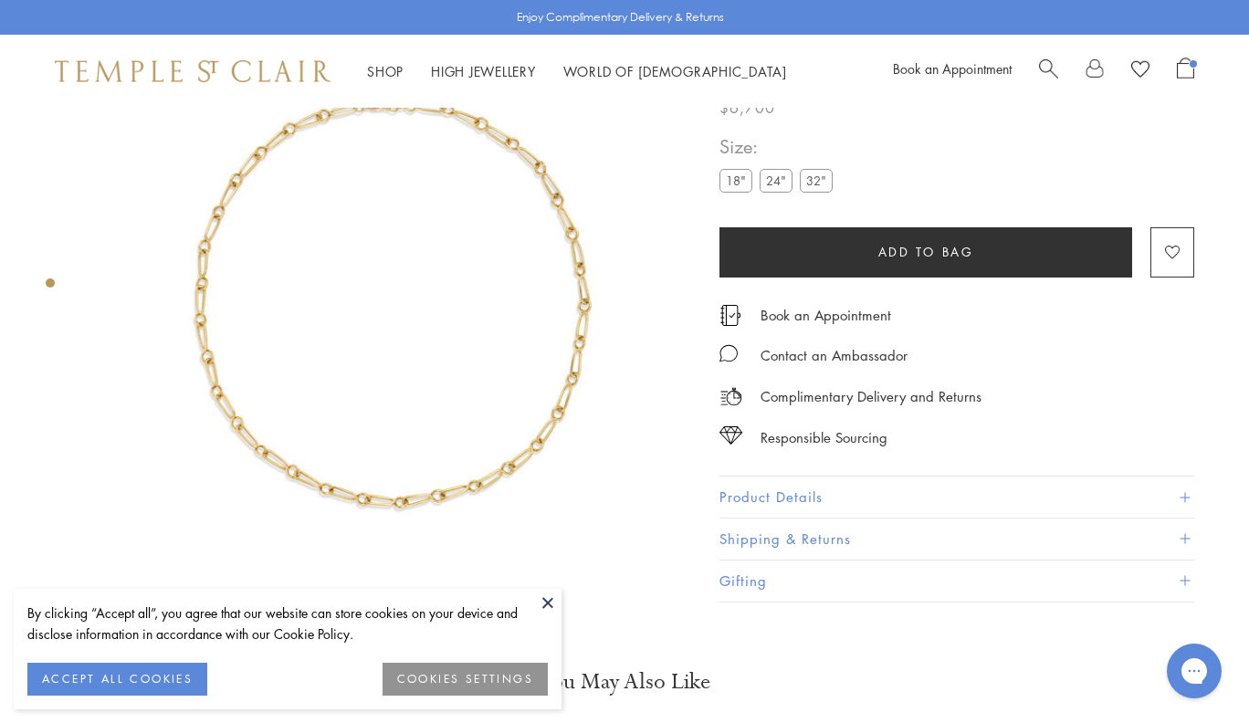
scroll to position [108, 0]
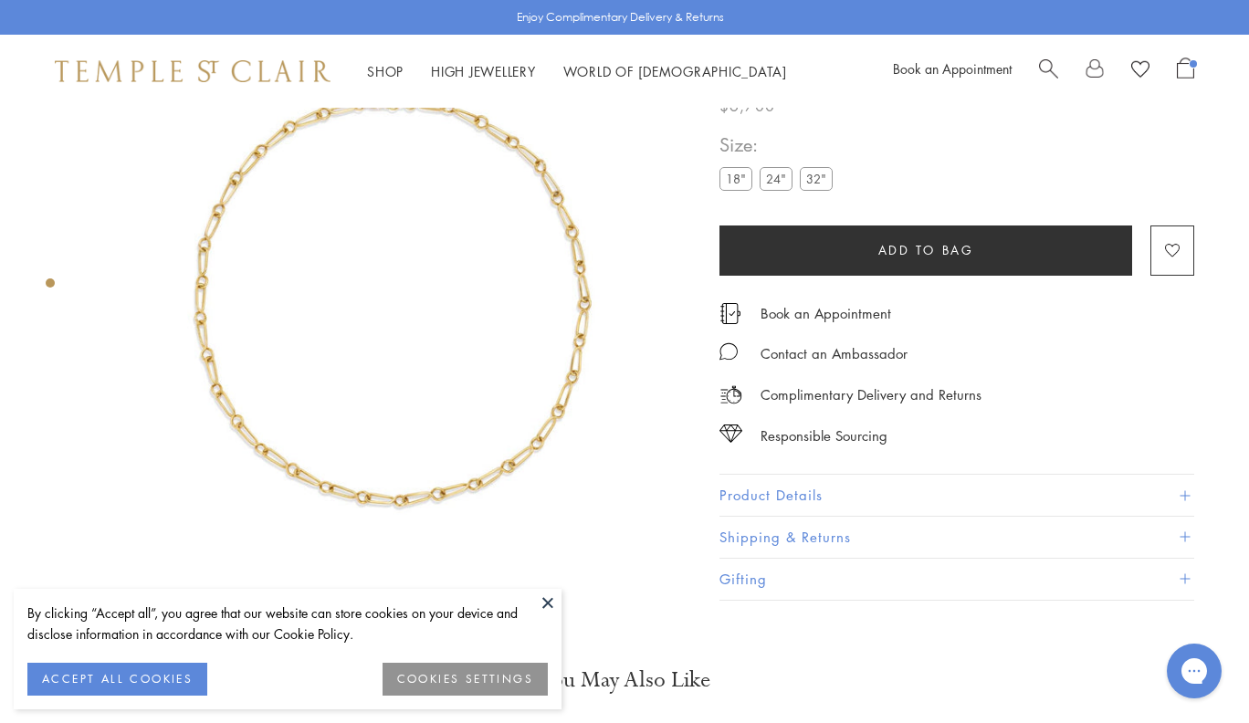
click at [780, 191] on label "24"" at bounding box center [776, 179] width 33 height 23
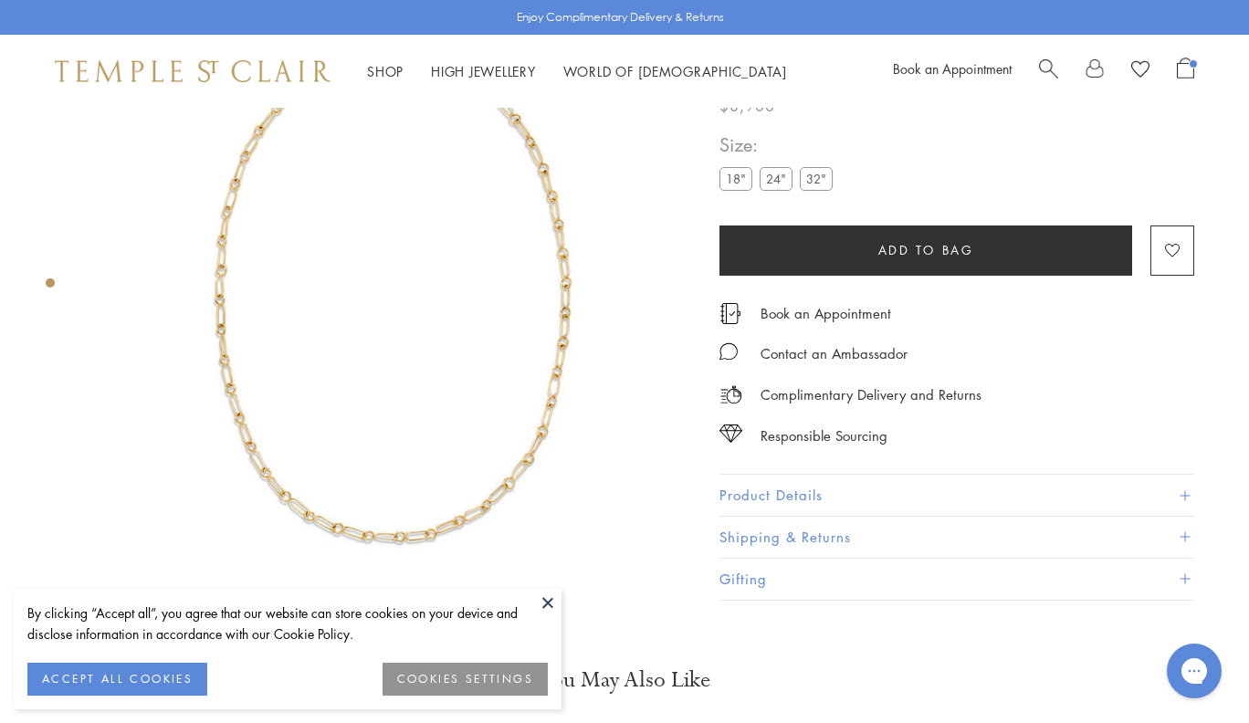
click at [811, 508] on button "Product Details" at bounding box center [956, 496] width 475 height 41
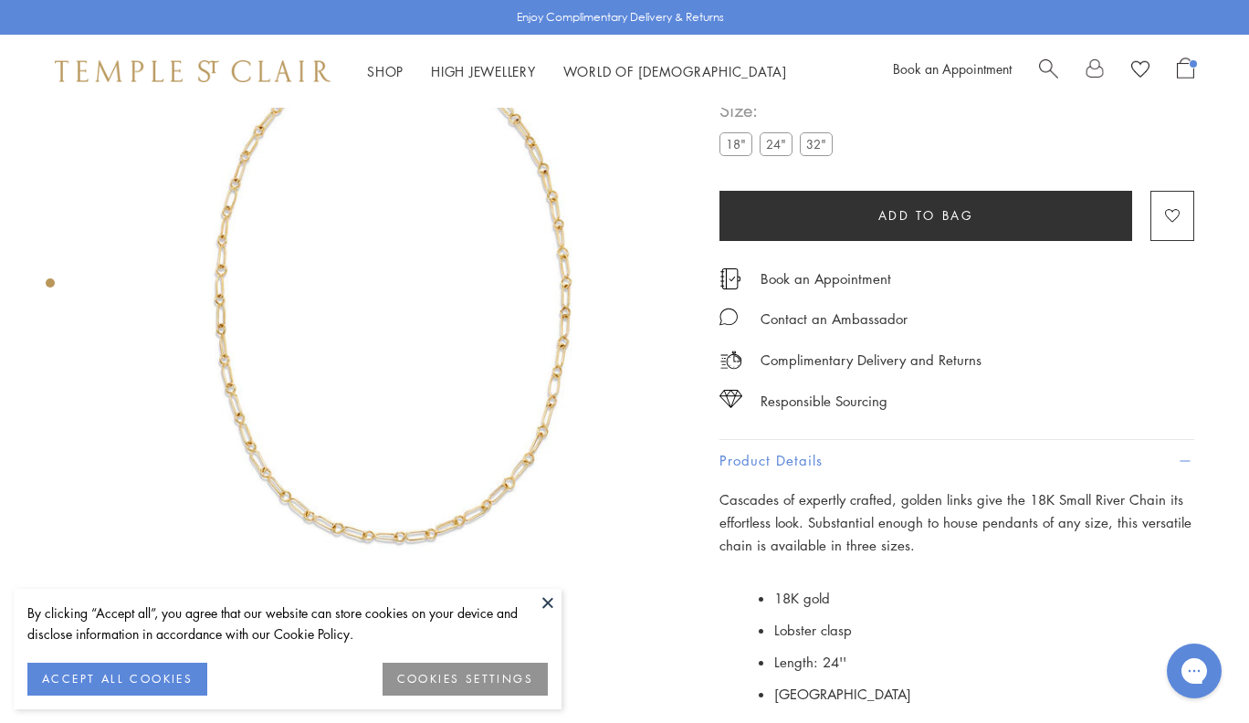
scroll to position [308, 0]
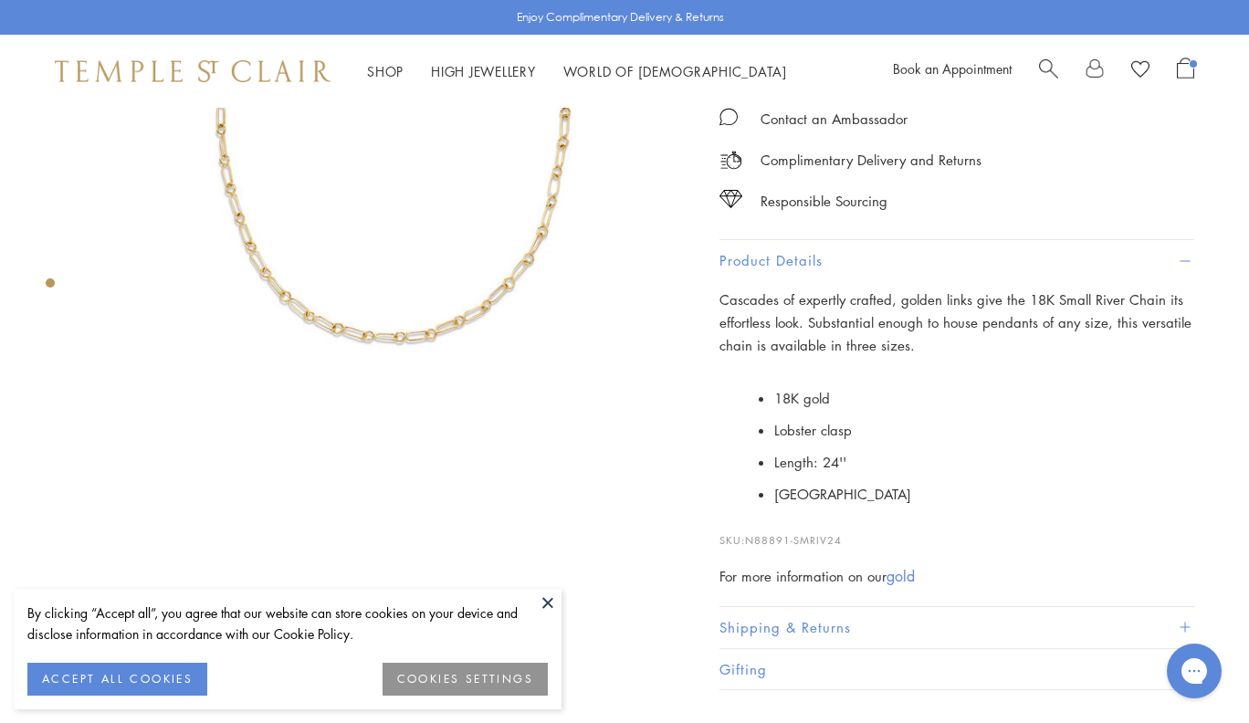
drag, startPoint x: 803, startPoint y: 526, endPoint x: 749, endPoint y: 530, distance: 54.1
click at [749, 530] on p "SKU: N88891-SMRIV24" at bounding box center [956, 531] width 475 height 35
click at [1044, 62] on span "Search" at bounding box center [1048, 67] width 19 height 19
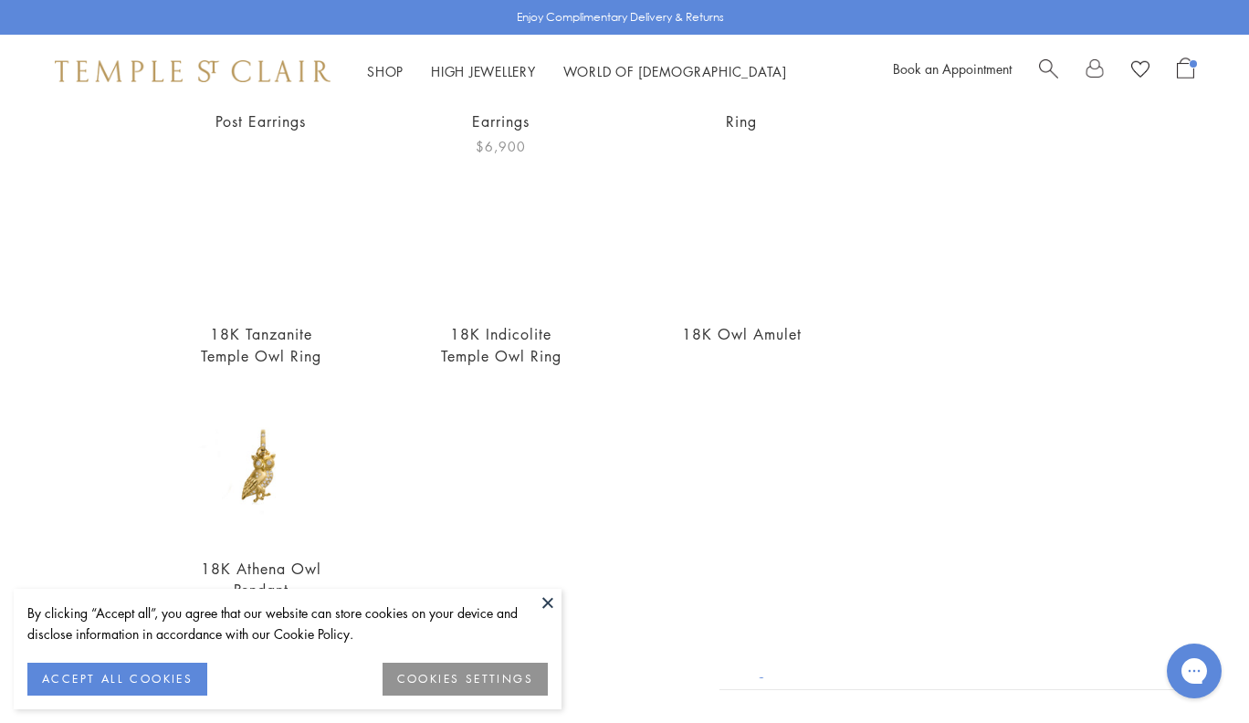
scroll to position [357, 0]
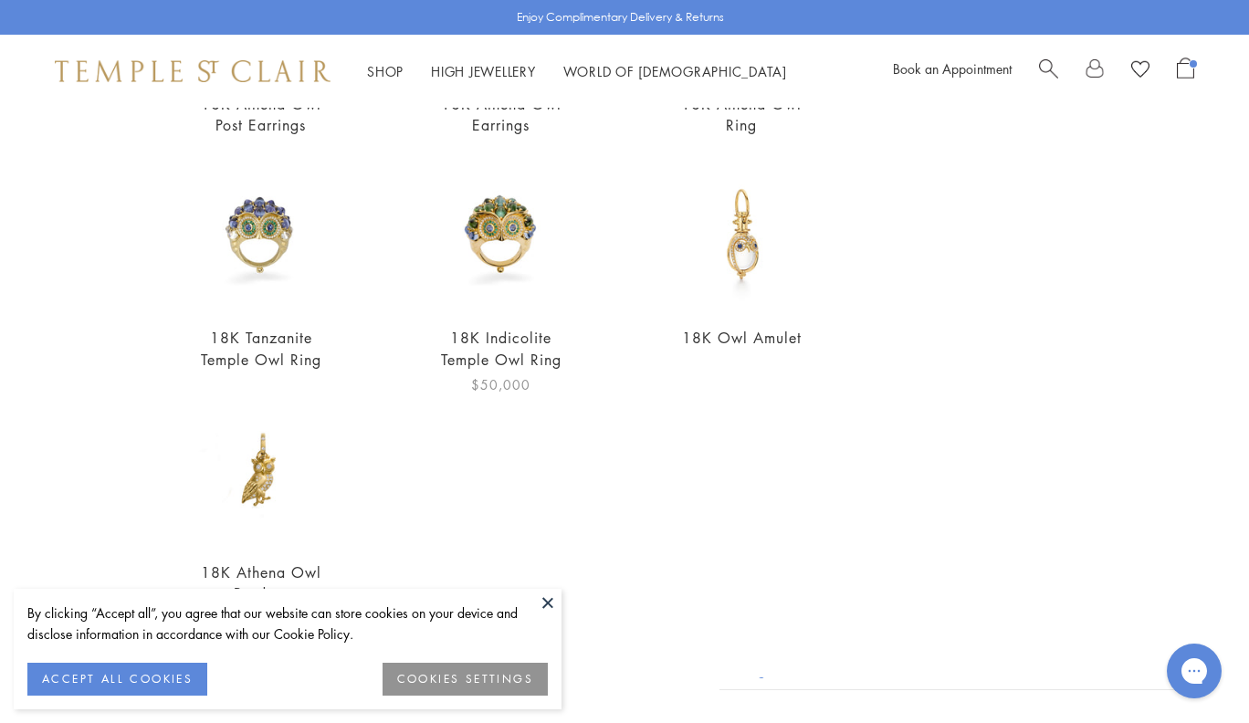
type input "******"
click at [519, 221] on img at bounding box center [500, 235] width 149 height 149
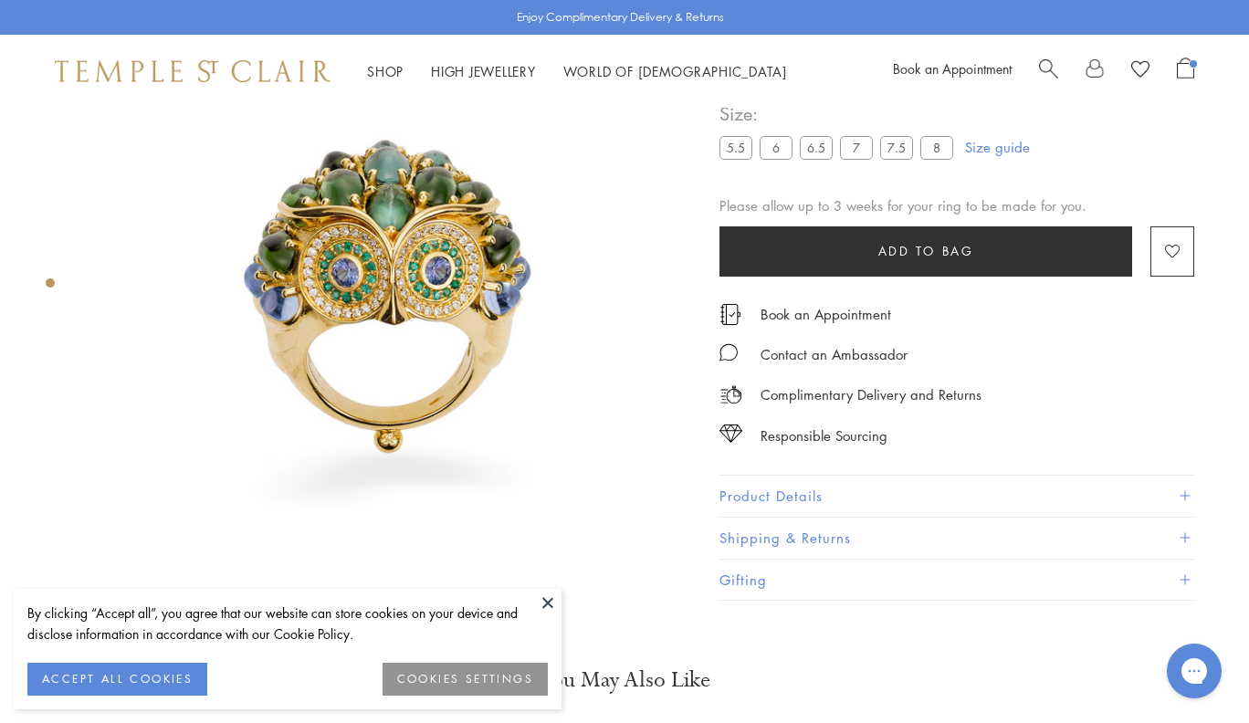
click at [774, 491] on button "Product Details" at bounding box center [956, 496] width 475 height 41
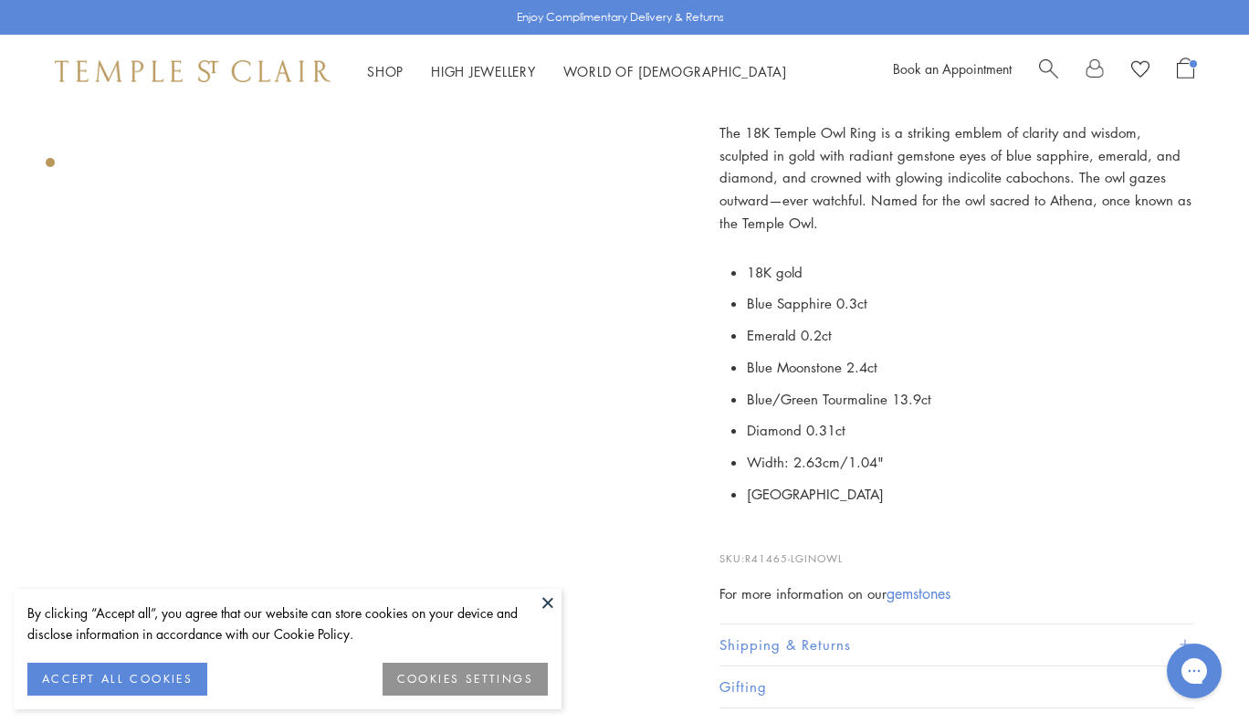
scroll to position [508, 0]
drag, startPoint x: 863, startPoint y: 536, endPoint x: 749, endPoint y: 520, distance: 115.2
click at [749, 520] on div "The 18K Temple Owl Ring is a striking emblem of clarity and wisdom, sculpted in…" at bounding box center [956, 363] width 475 height 484
copy div "R41465-LGINOWL"
click at [1047, 62] on span "Search" at bounding box center [1048, 67] width 19 height 19
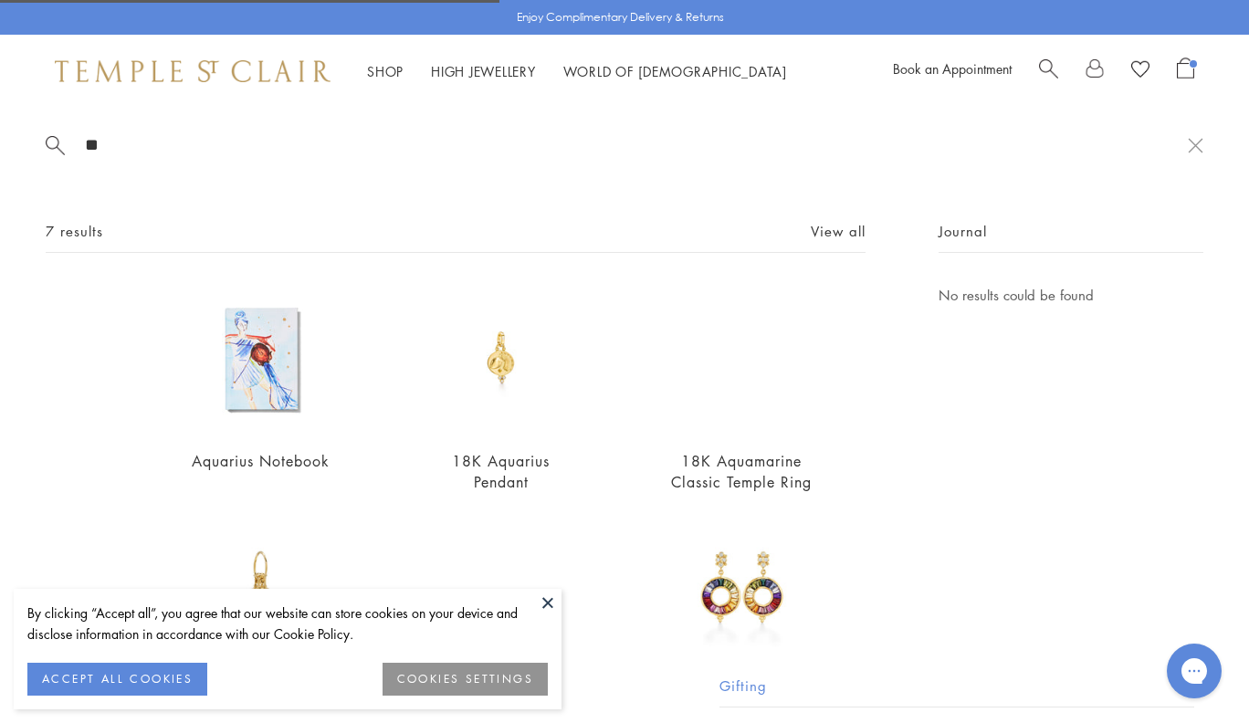
type input "*"
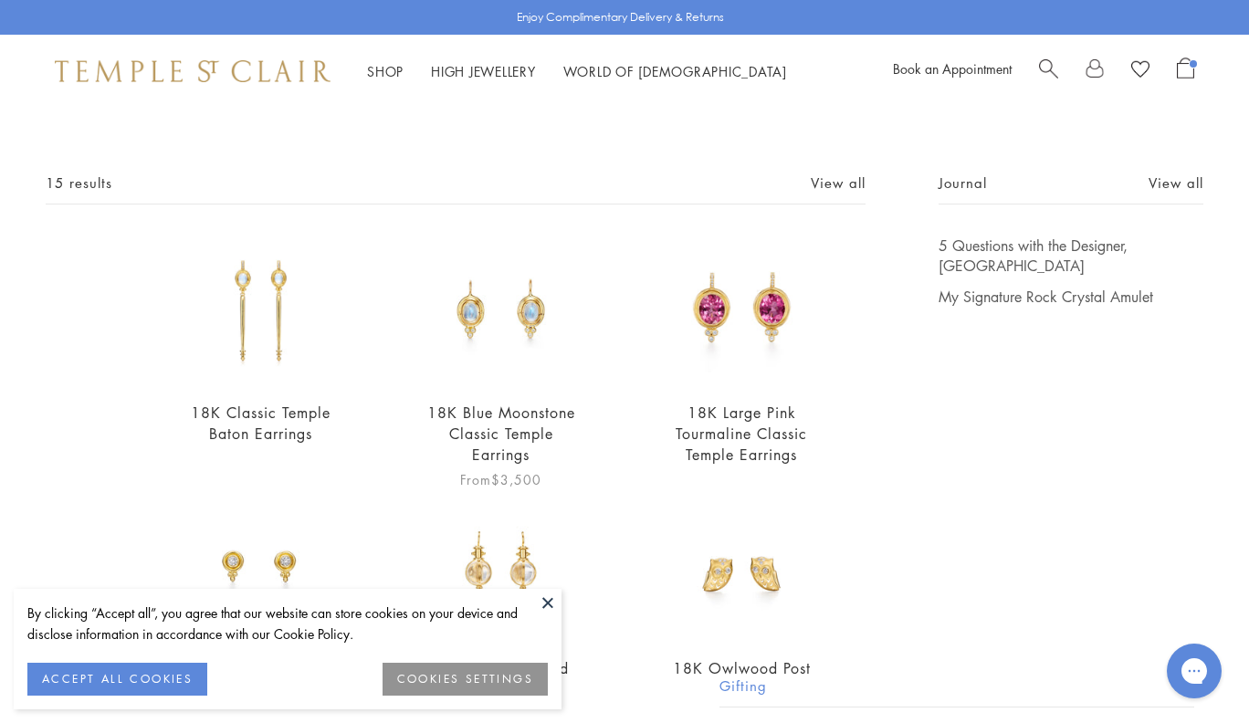
scroll to position [5, 0]
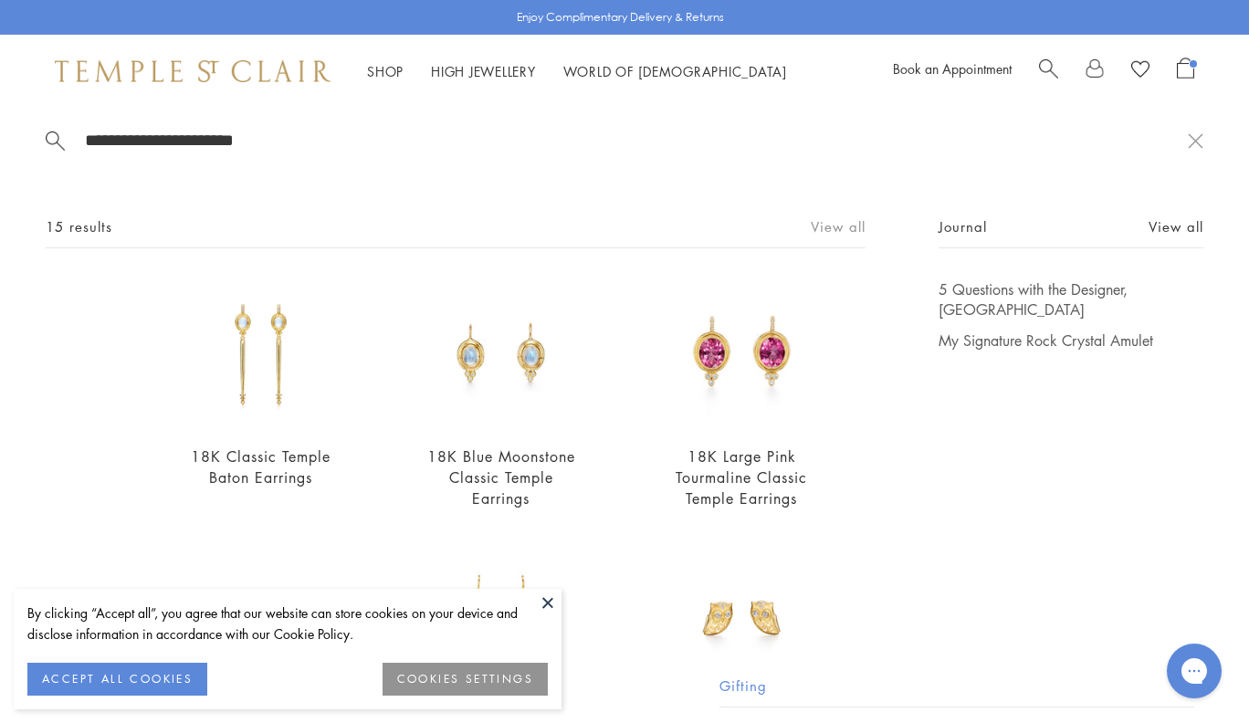
type input "**********"
click at [828, 216] on link "View all" at bounding box center [838, 226] width 55 height 20
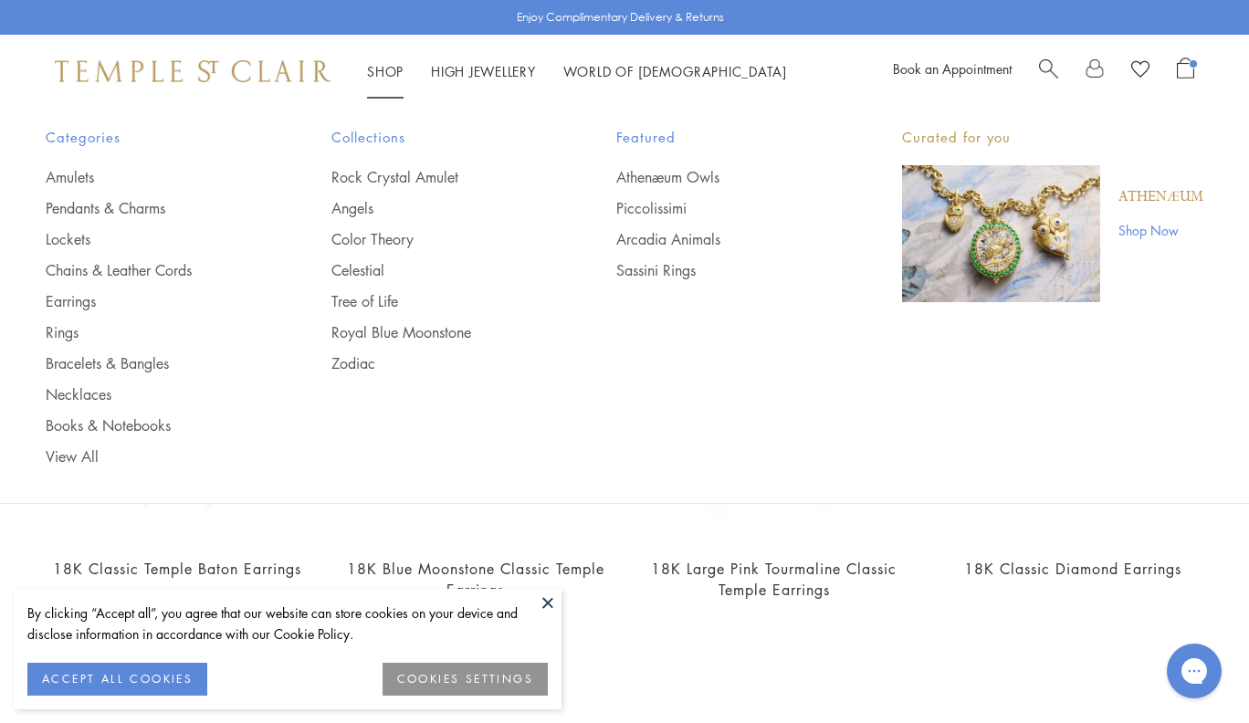
click at [372, 69] on link "Shop Shop" at bounding box center [385, 71] width 37 height 18
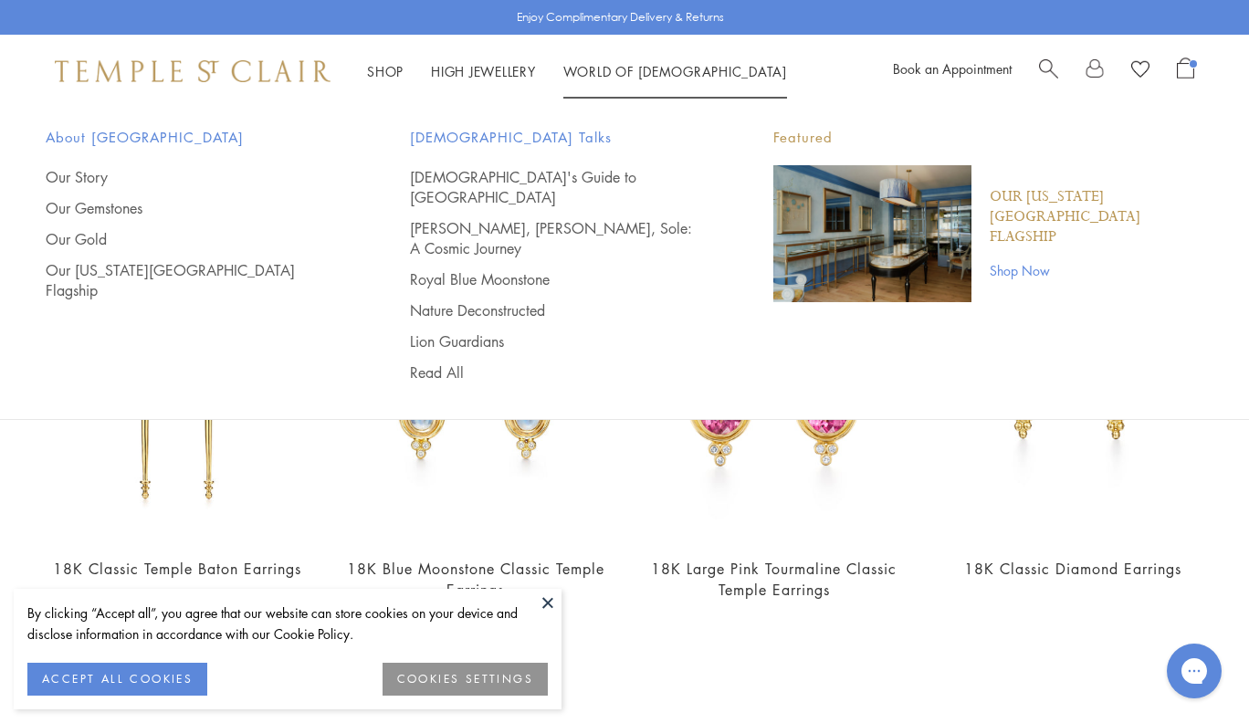
click at [1048, 66] on span "Search" at bounding box center [1048, 67] width 19 height 19
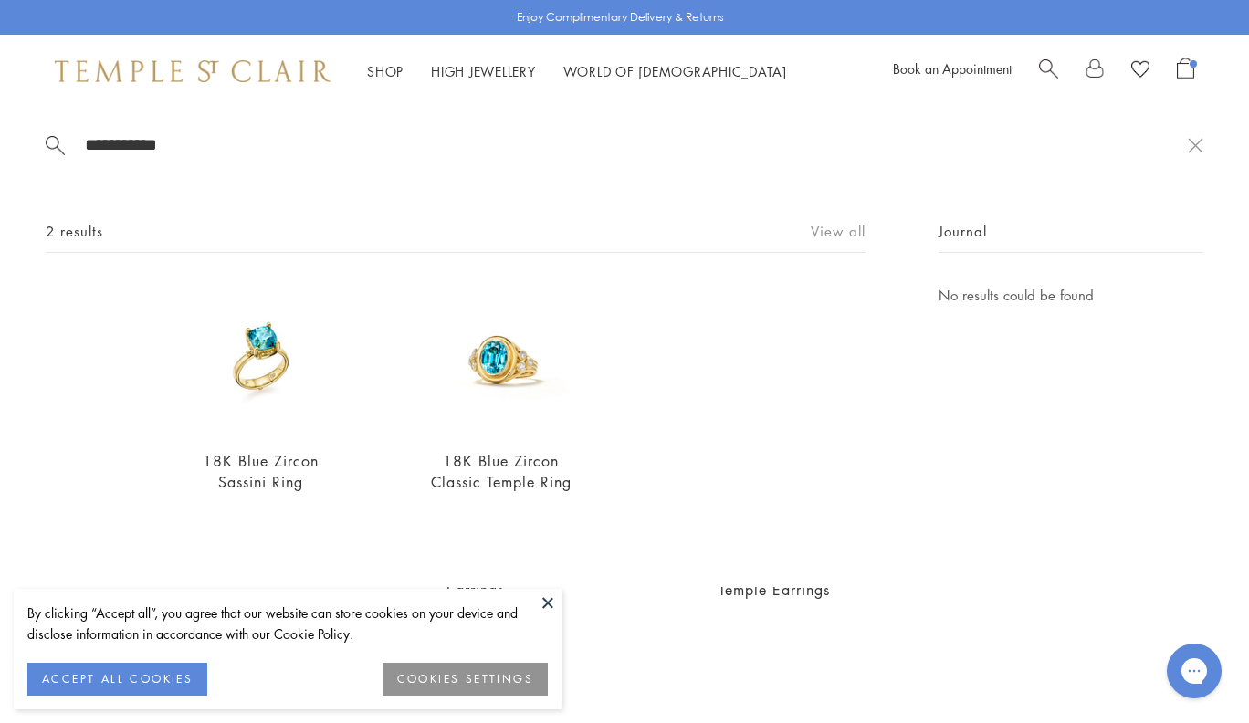
type input "**********"
click at [828, 237] on link "View all" at bounding box center [838, 231] width 55 height 20
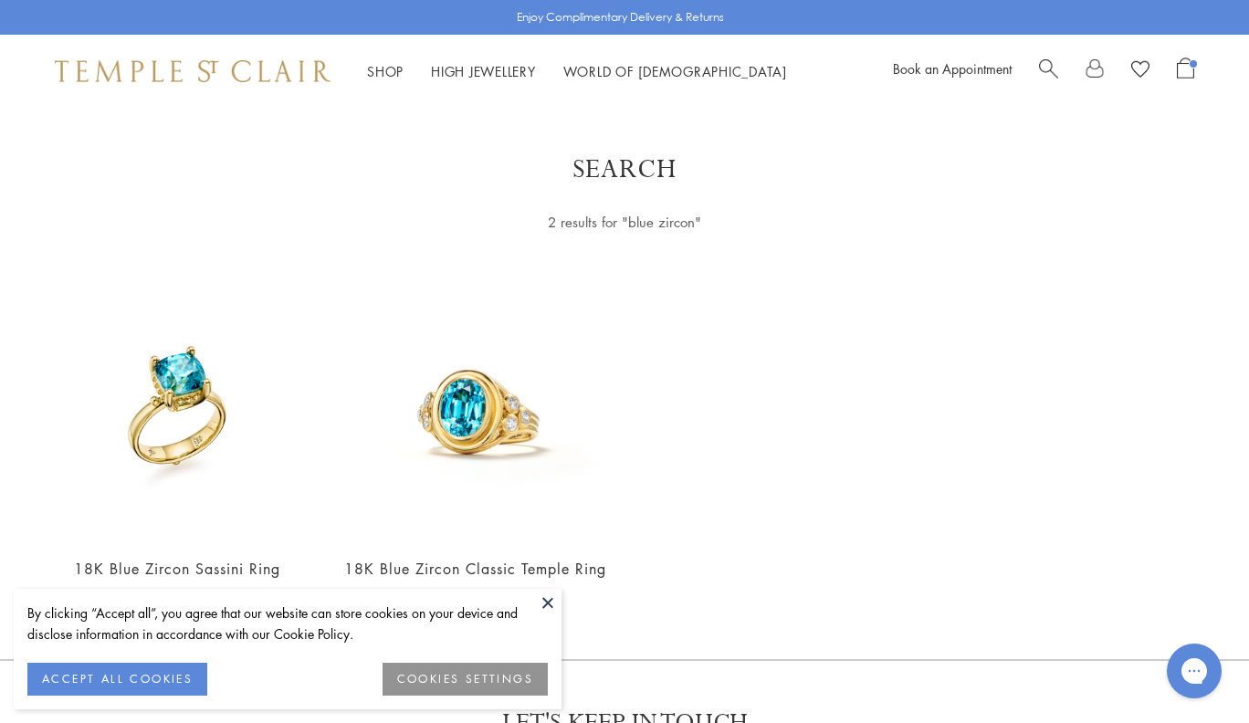
click at [1053, 58] on span "Search" at bounding box center [1048, 67] width 19 height 19
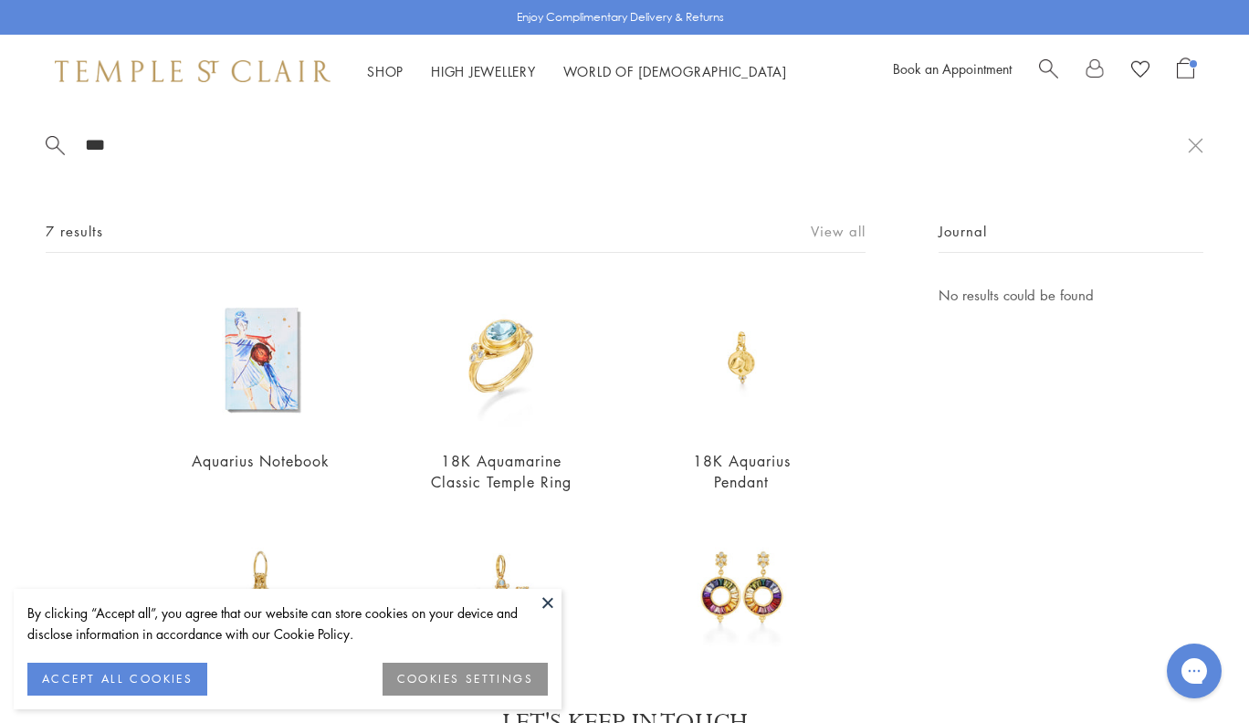
type input "***"
click at [837, 226] on link "View all" at bounding box center [838, 231] width 55 height 20
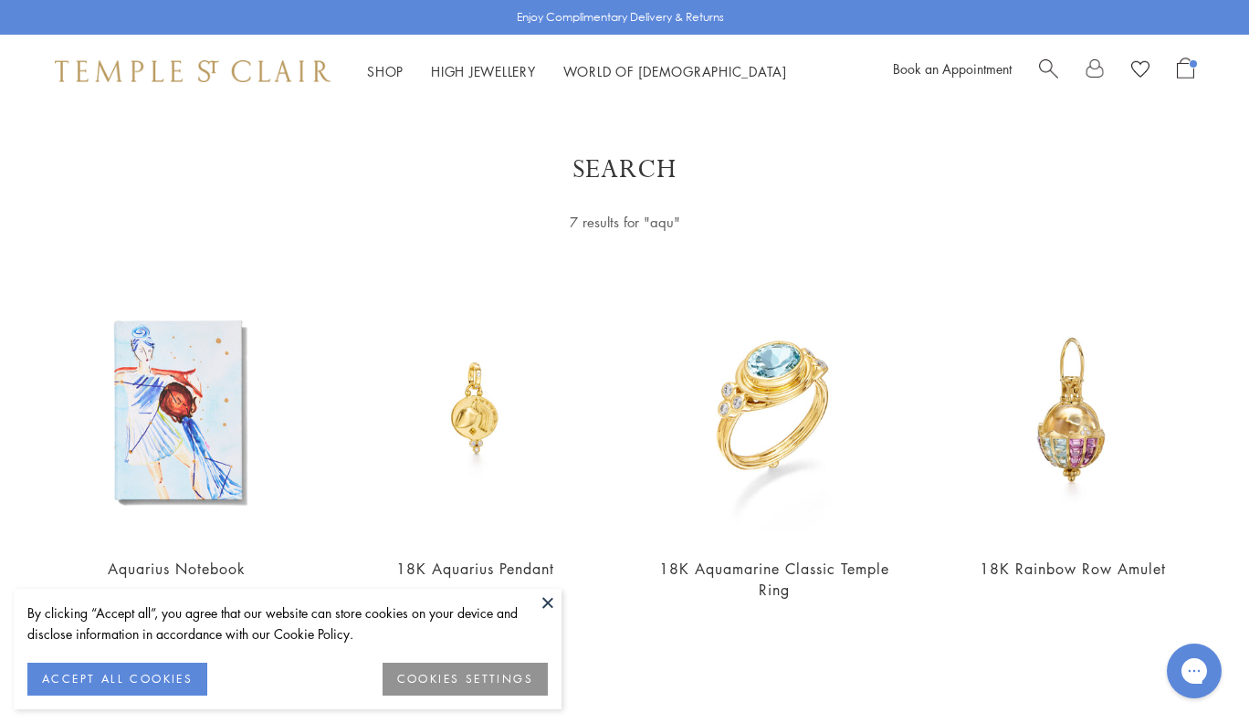
click at [1046, 62] on span "Search" at bounding box center [1048, 67] width 19 height 19
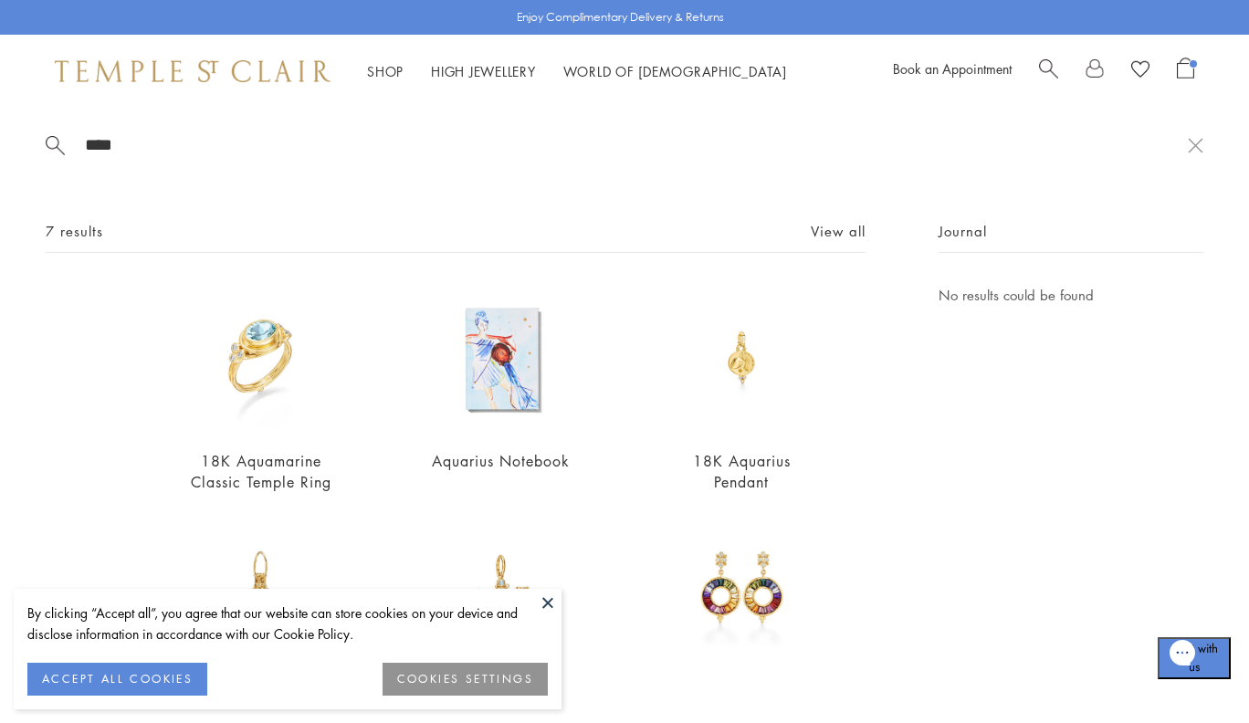
click at [611, 140] on input "****" at bounding box center [635, 144] width 1105 height 21
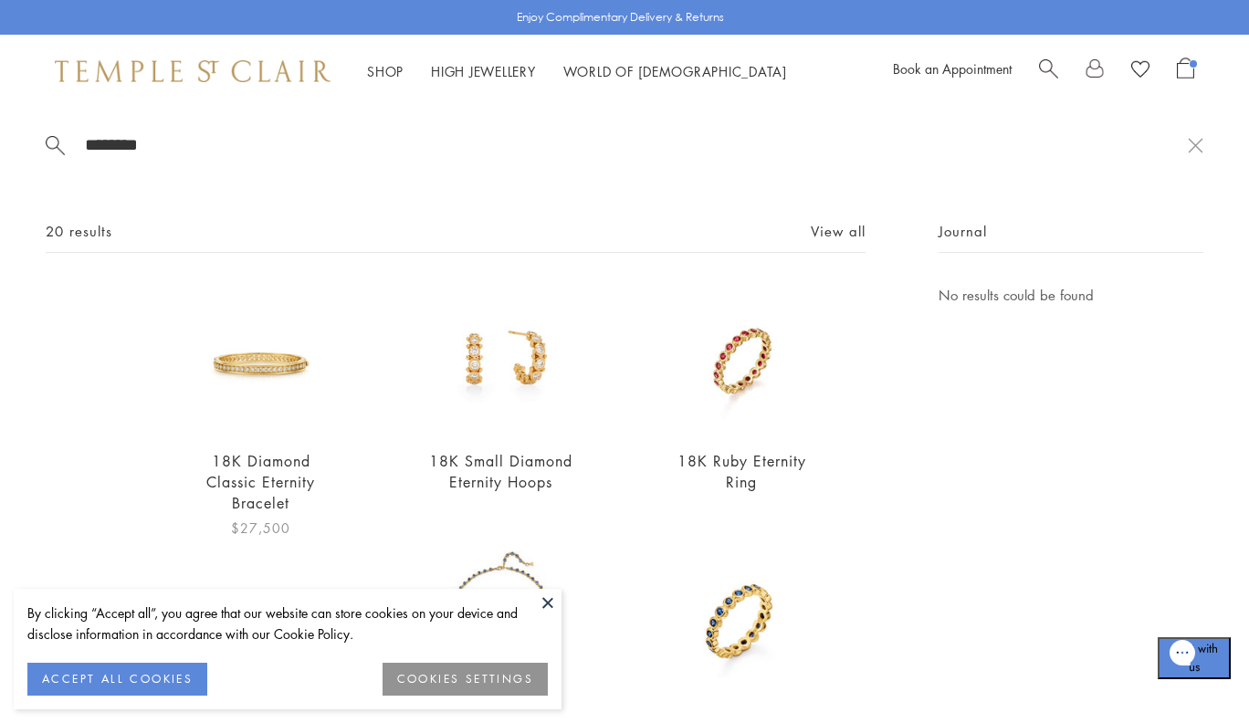
type input "********"
click at [285, 362] on img at bounding box center [260, 358] width 149 height 149
